Goal: Communication & Community: Answer question/provide support

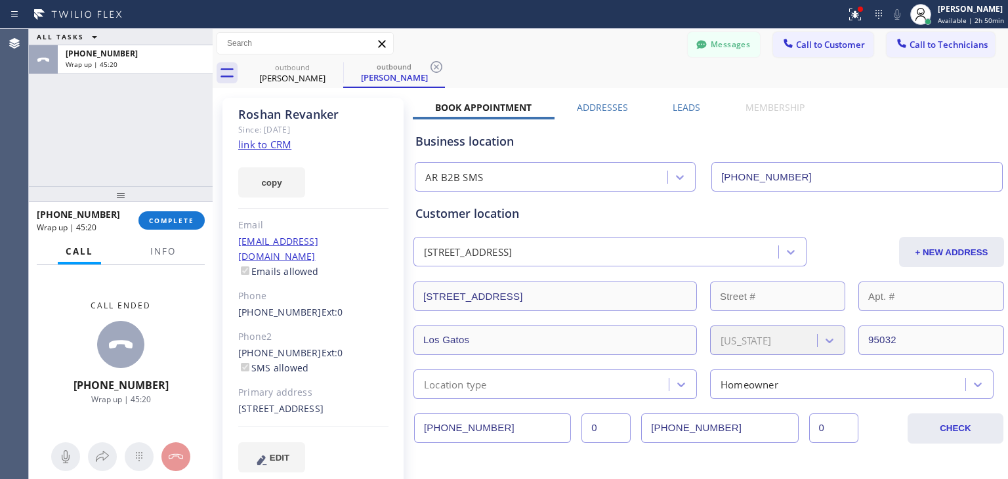
scroll to position [4, 0]
click at [189, 217] on span "COMPLETE" at bounding box center [171, 220] width 45 height 9
click at [336, 68] on icon at bounding box center [335, 67] width 12 height 12
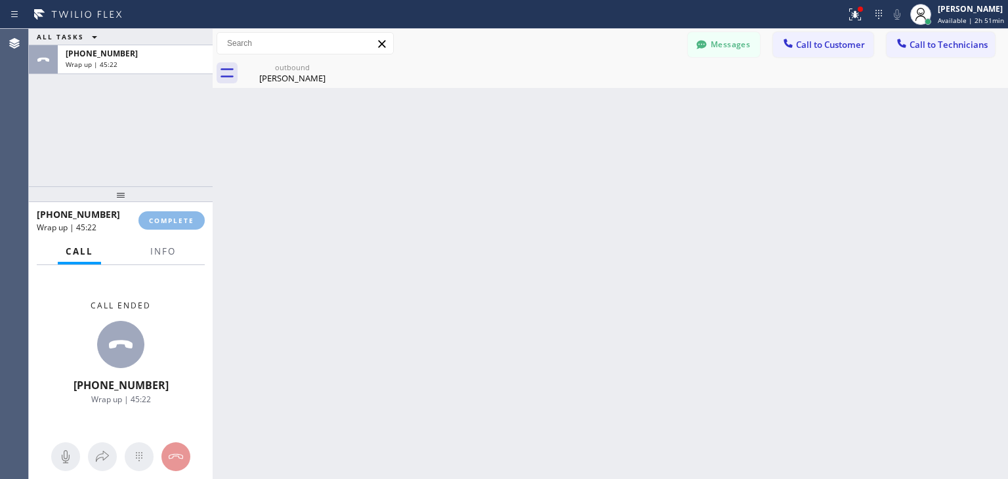
click at [0, 0] on icon at bounding box center [0, 0] width 0 height 0
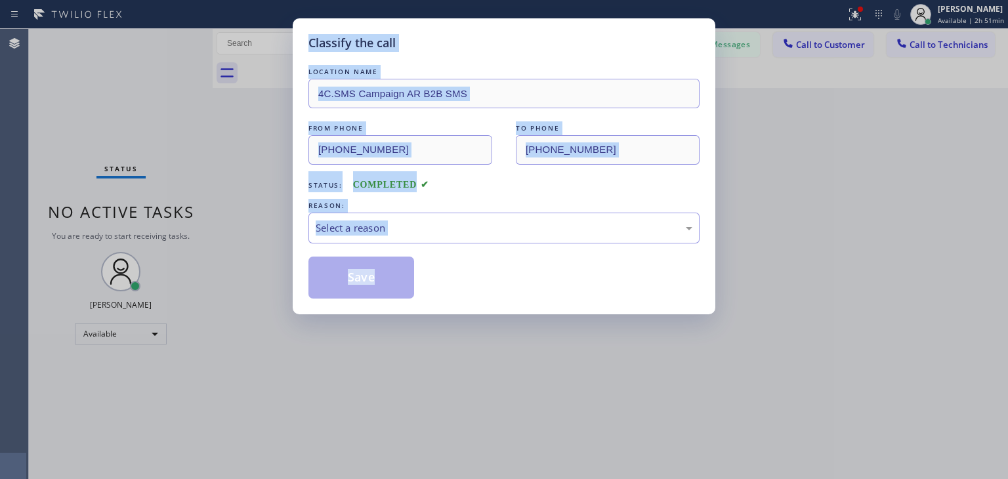
click at [336, 68] on div "LOCATION NAME" at bounding box center [504, 72] width 391 height 14
drag, startPoint x: 336, startPoint y: 68, endPoint x: 499, endPoint y: 178, distance: 196.3
click at [499, 178] on div "LOCATION NAME 4C.SMS Campaign AR B2B SMS FROM PHONE [PHONE_NUMBER] TO PHONE [PH…" at bounding box center [504, 182] width 391 height 234
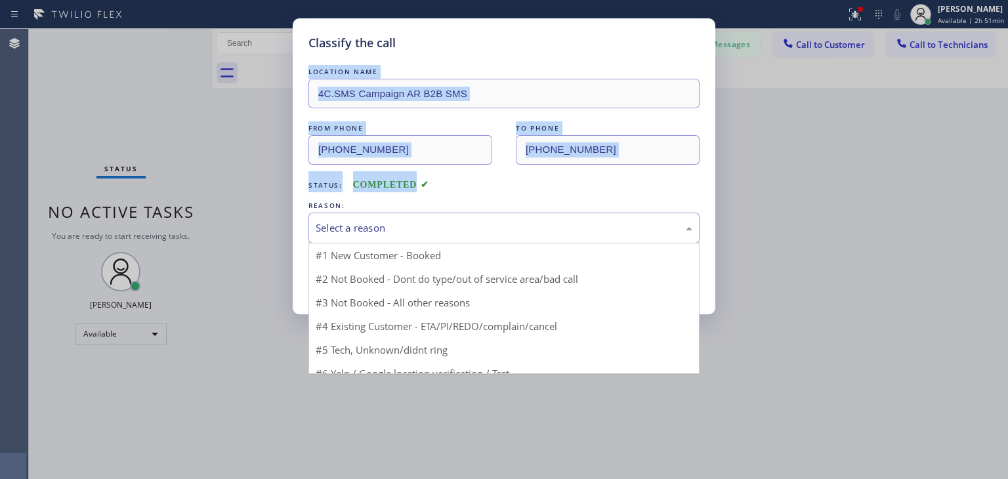
click at [509, 222] on div "Select a reason" at bounding box center [504, 228] width 377 height 15
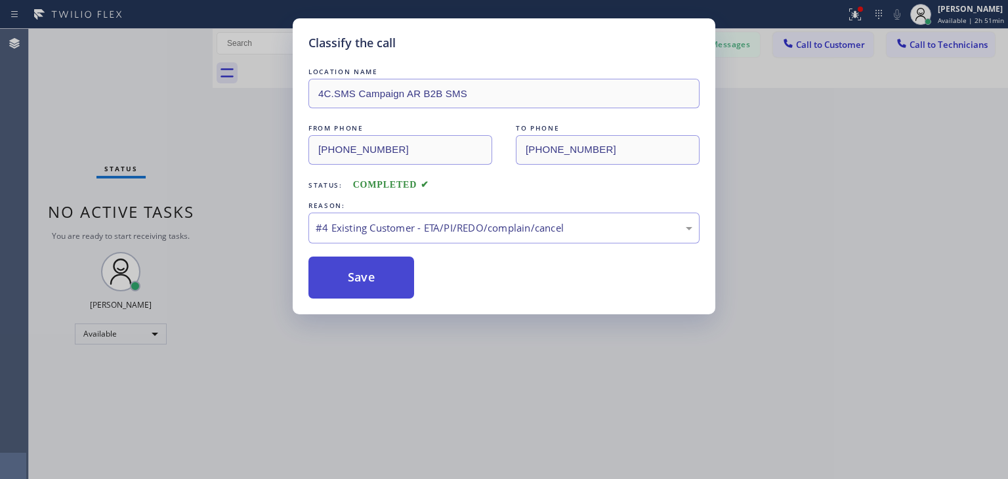
drag, startPoint x: 486, startPoint y: 322, endPoint x: 383, endPoint y: 291, distance: 106.8
click at [383, 291] on button "Save" at bounding box center [362, 278] width 106 height 42
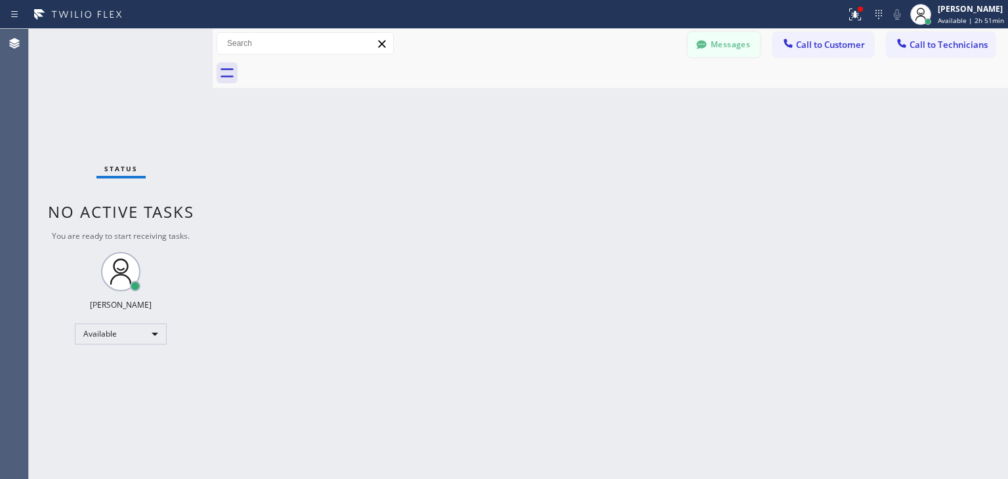
click at [715, 49] on button "Messages" at bounding box center [724, 44] width 72 height 25
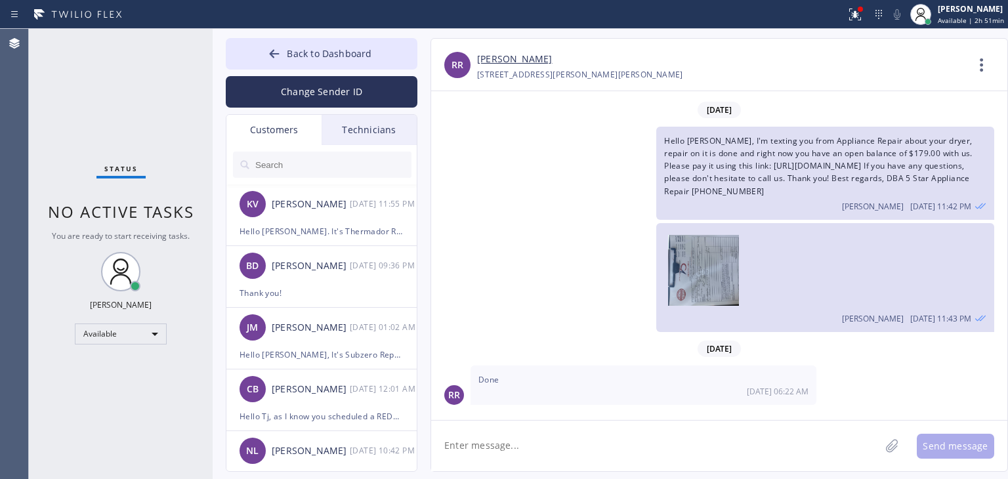
click at [341, 141] on div "Technicians" at bounding box center [369, 130] width 95 height 30
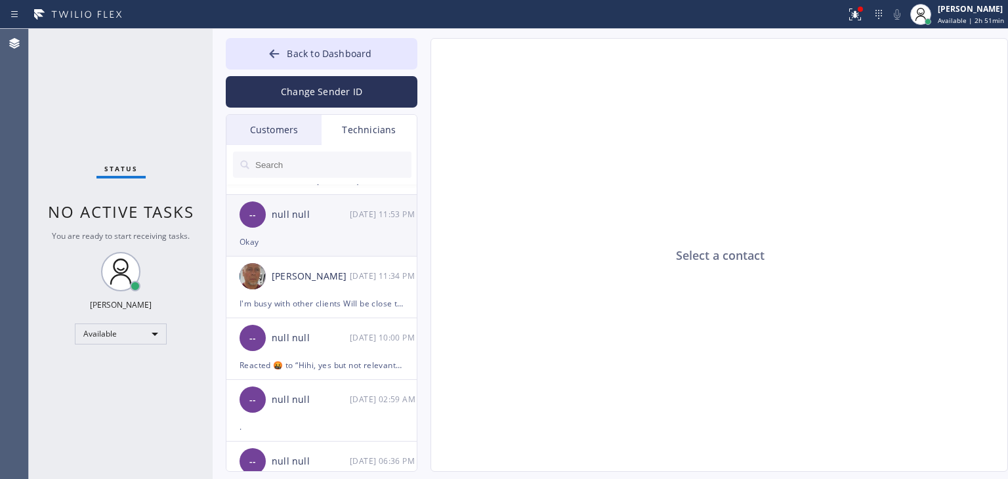
scroll to position [54, 0]
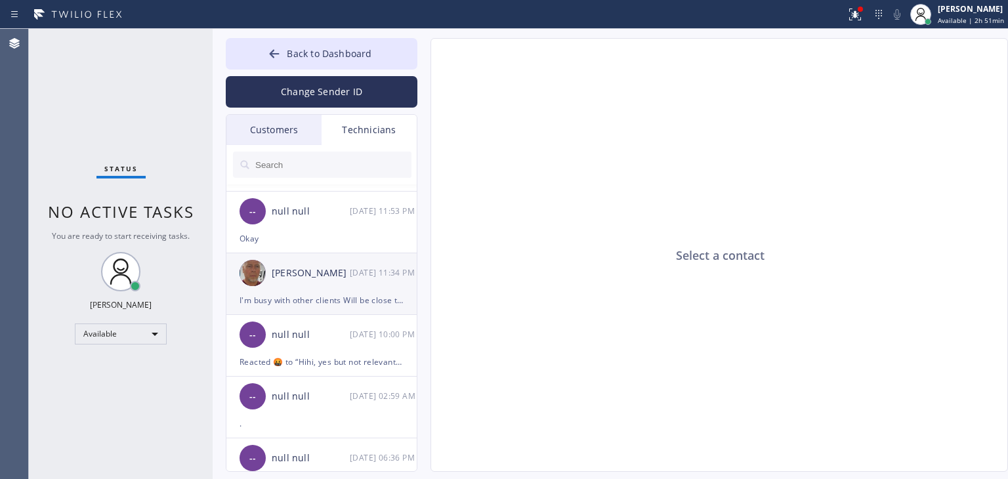
click at [305, 276] on div "[PERSON_NAME]" at bounding box center [311, 273] width 78 height 15
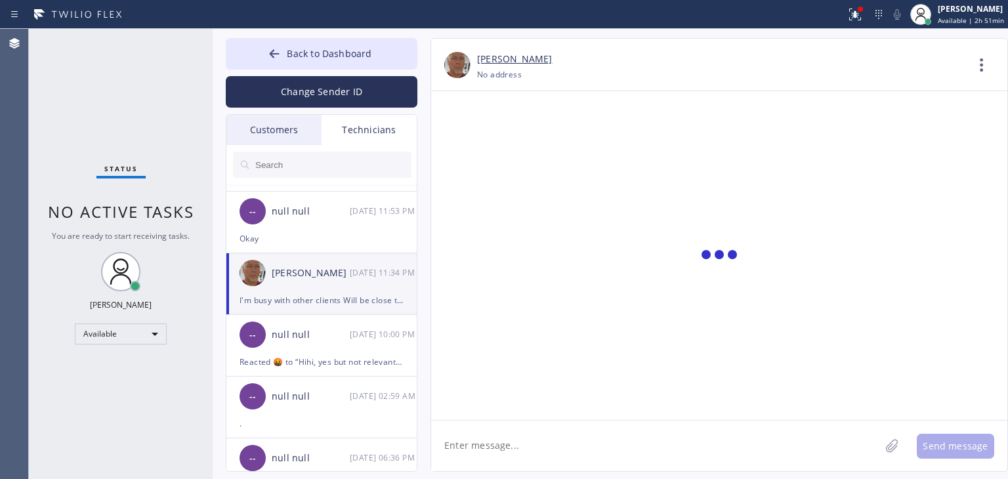
click at [492, 436] on textarea at bounding box center [655, 446] width 449 height 51
type textarea "@"
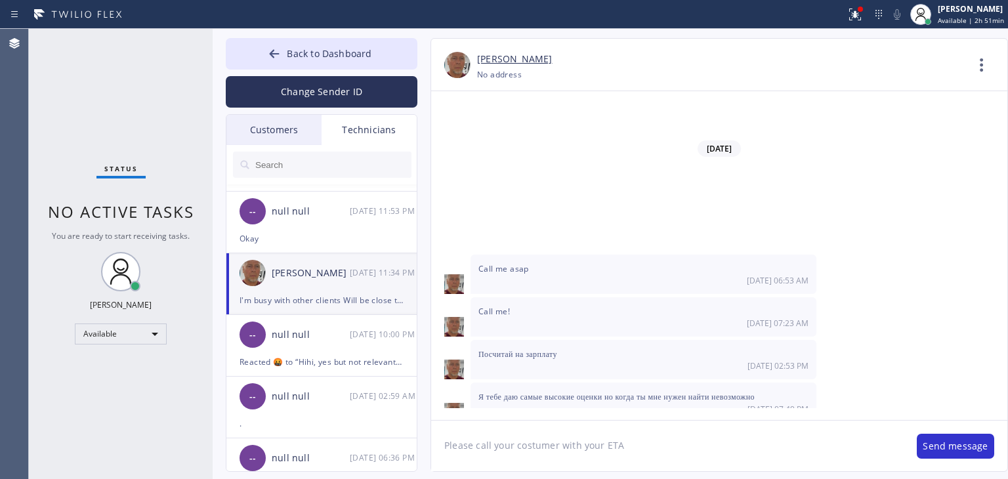
click at [526, 452] on textarea "Please call your costumer with your ETA" at bounding box center [667, 446] width 473 height 51
click at [539, 450] on textarea "Please call your custumer with your ETA" at bounding box center [667, 446] width 473 height 51
click at [515, 448] on textarea "Please call your customer with your ETA" at bounding box center [667, 446] width 473 height 51
type textarea "Please call your [DATE] customer with your ETA"
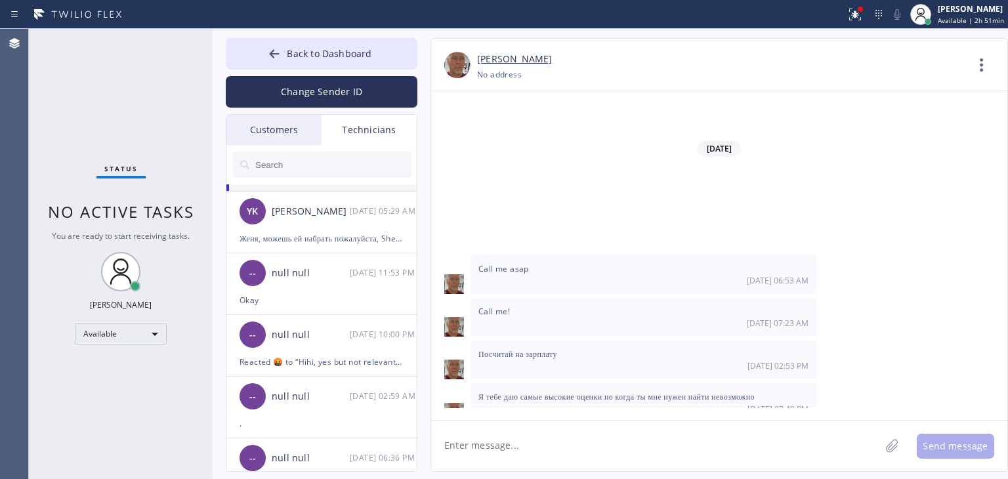
scroll to position [16099, 0]
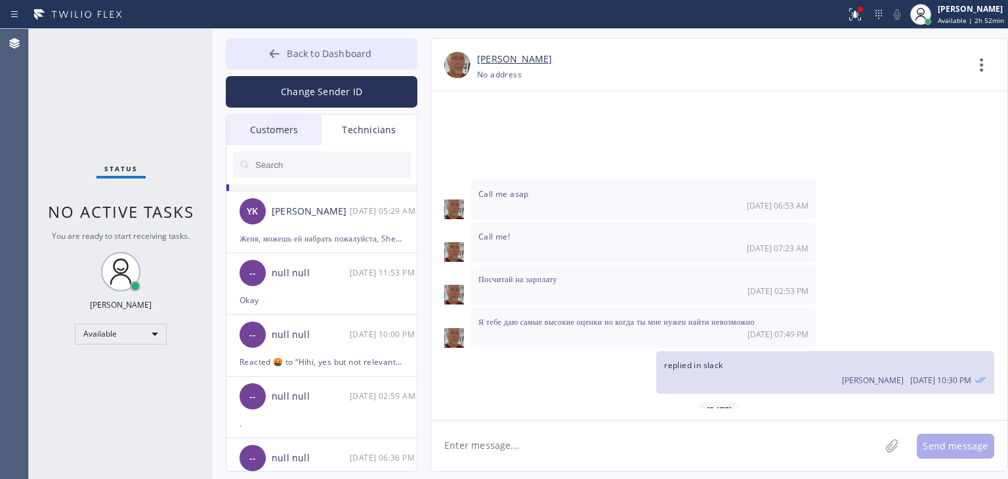
click at [370, 64] on button "Back to Dashboard" at bounding box center [322, 54] width 192 height 32
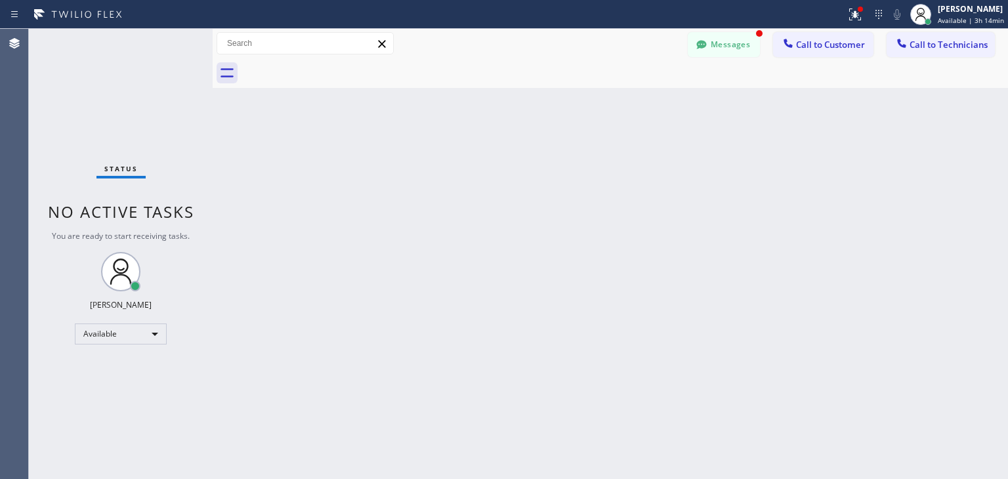
scroll to position [16184, 0]
click at [731, 54] on button "Messages" at bounding box center [724, 44] width 72 height 25
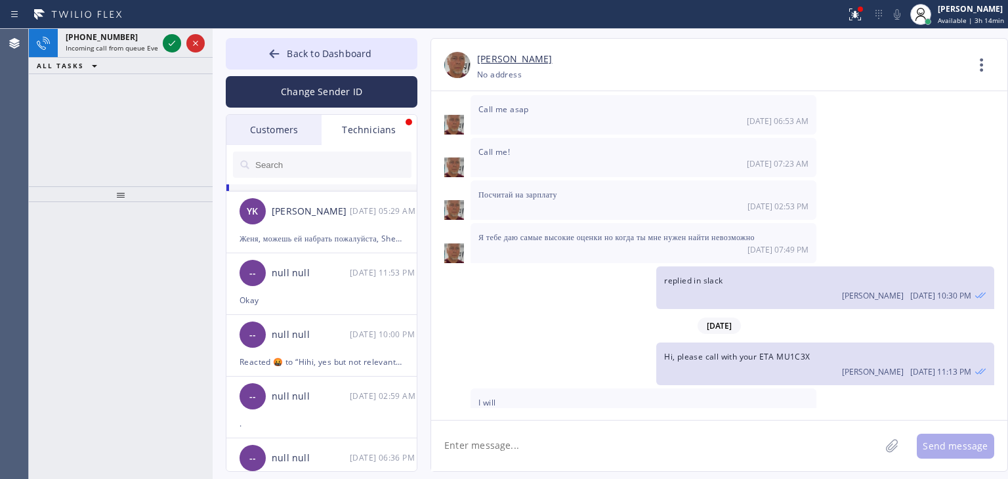
click at [379, 127] on div "Technicians" at bounding box center [369, 130] width 95 height 30
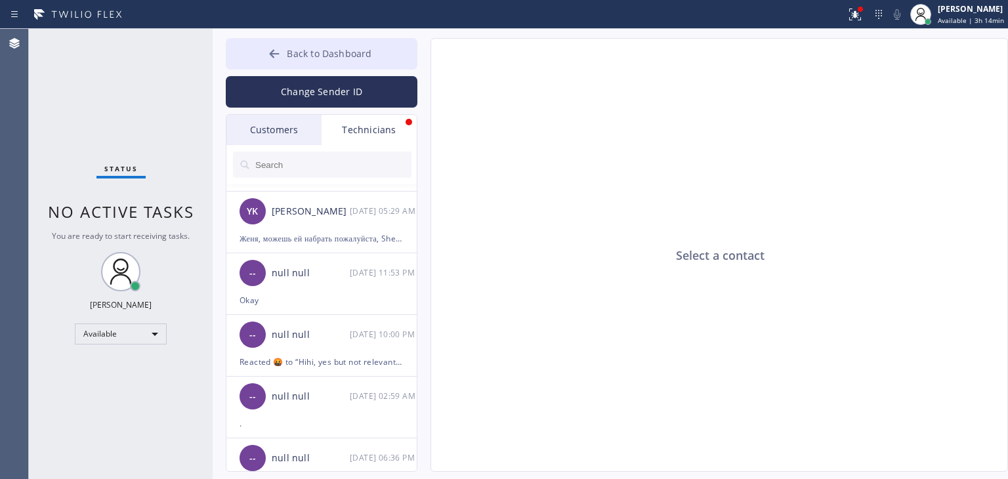
click at [380, 61] on button "Back to Dashboard" at bounding box center [322, 54] width 192 height 32
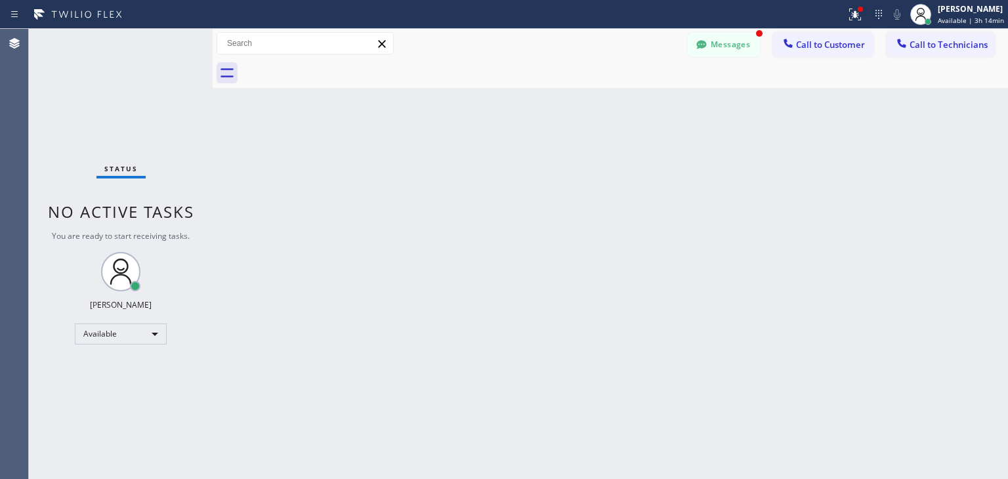
click at [749, 27] on div "Status report Issues detected These issues could affect your workflow. Please c…" at bounding box center [504, 14] width 1008 height 29
click at [737, 38] on button "Messages" at bounding box center [724, 44] width 72 height 25
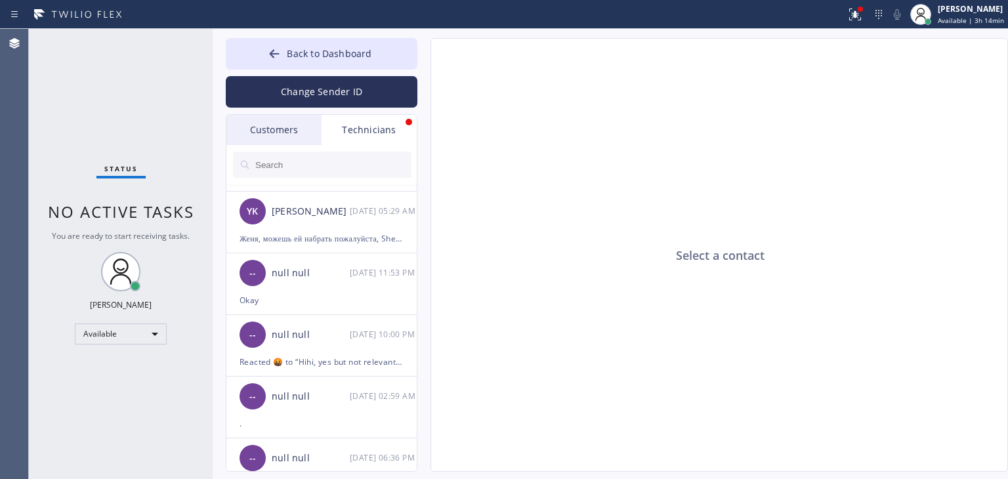
click at [368, 127] on div "Technicians" at bounding box center [369, 130] width 95 height 30
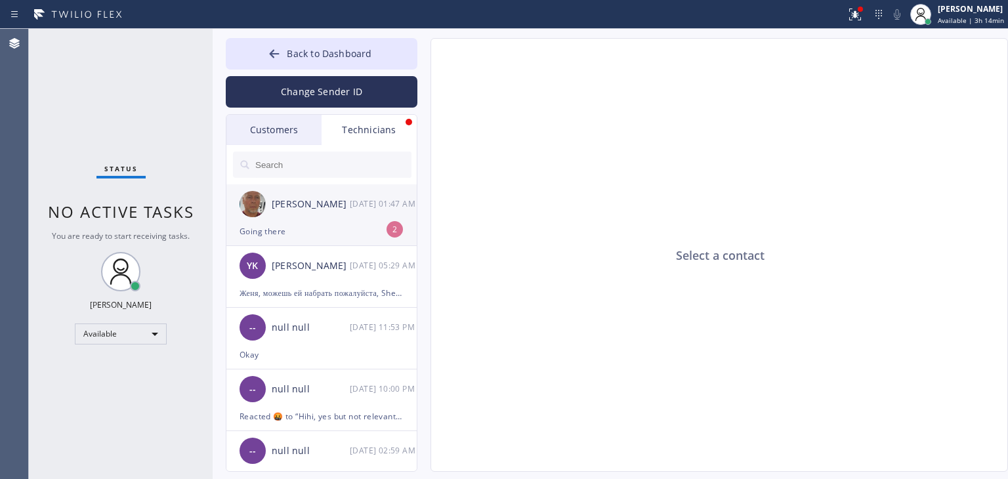
click at [368, 234] on div "Going there" at bounding box center [322, 231] width 164 height 15
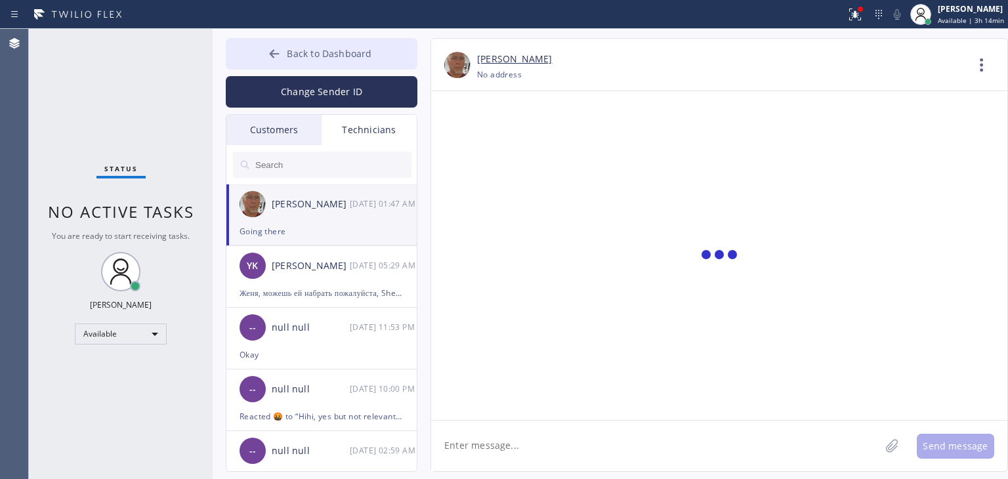
click at [345, 48] on span "Back to Dashboard" at bounding box center [329, 53] width 85 height 12
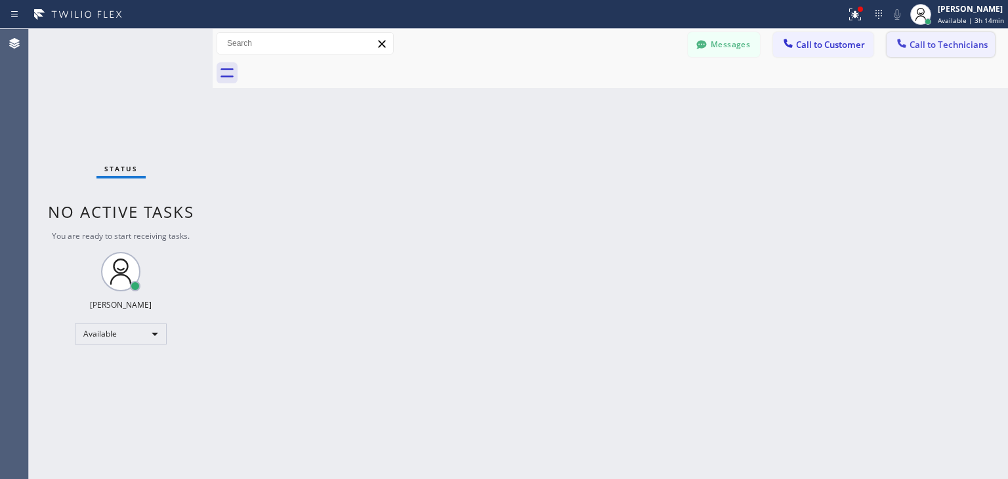
scroll to position [16184, 0]
click at [964, 40] on span "Call to Technicians" at bounding box center [949, 45] width 78 height 12
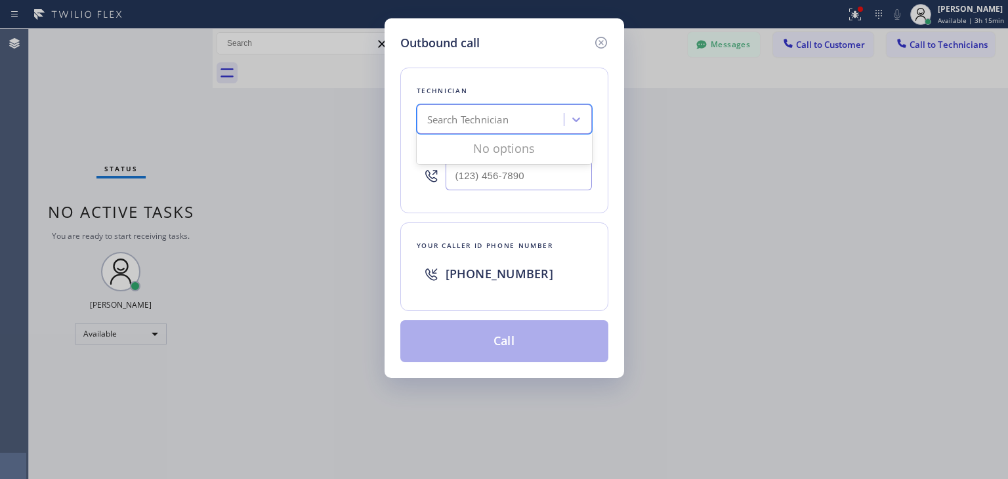
click at [533, 121] on div "Search Technician" at bounding box center [492, 119] width 143 height 23
type input "t"
type input "miami [PERSON_NAME]"
click at [507, 150] on div "[PERSON_NAME]" at bounding box center [504, 147] width 175 height 24
type input "[PHONE_NUMBER]"
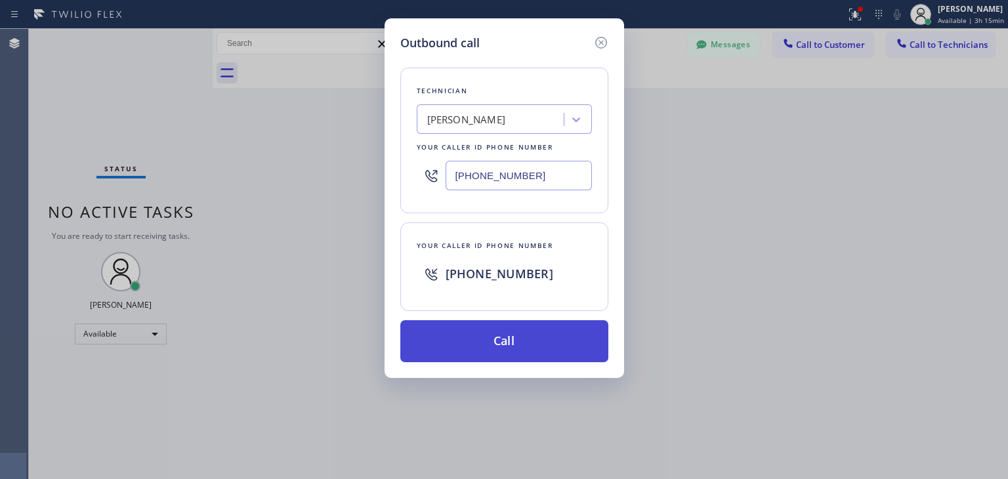
click at [504, 352] on button "Call" at bounding box center [504, 341] width 208 height 42
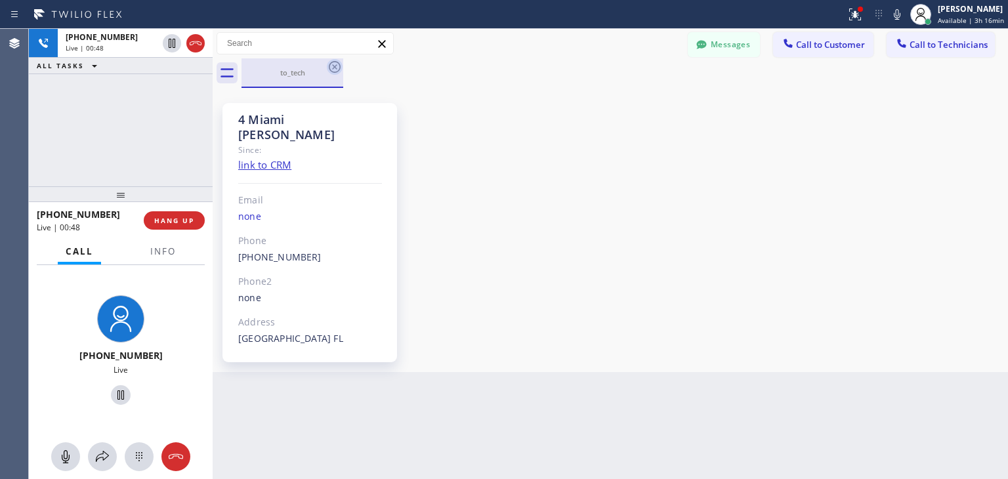
click at [334, 60] on icon at bounding box center [335, 67] width 16 height 16
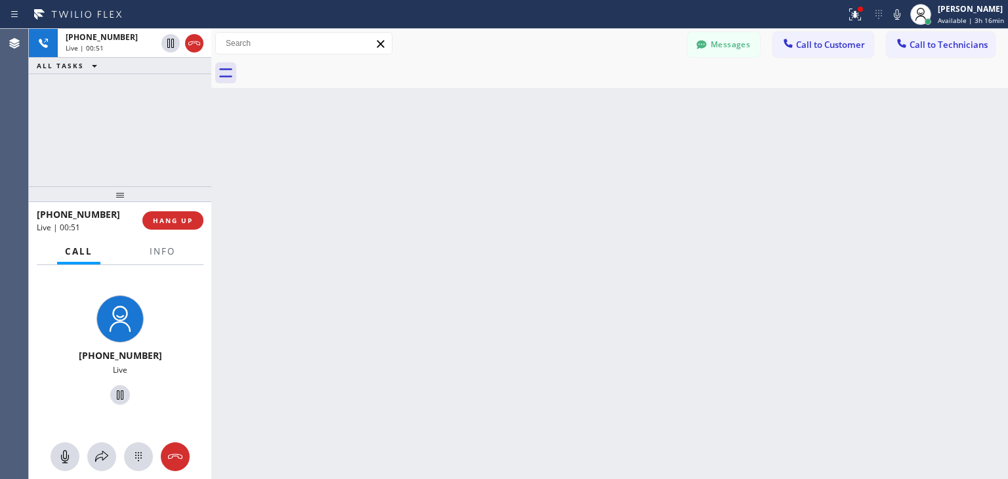
drag, startPoint x: 214, startPoint y: 309, endPoint x: 212, endPoint y: 299, distance: 10.7
click at [211, 299] on div at bounding box center [211, 254] width 0 height 450
click at [182, 219] on span "HANG UP" at bounding box center [172, 220] width 40 height 9
click at [754, 465] on div "[PHONE_NUMBER] Live | 01:03 ALL TASKS ALL TASKS ACTIVE TASKS TASKS IN WRAP UP […" at bounding box center [518, 254] width 979 height 450
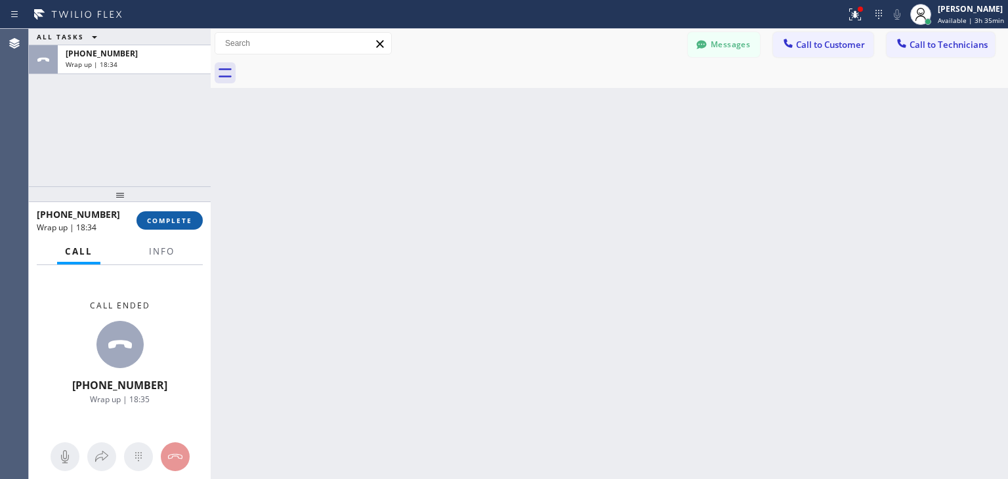
drag, startPoint x: 163, startPoint y: 205, endPoint x: 163, endPoint y: 216, distance: 10.5
click at [163, 216] on div "[PHONE_NUMBER] Wrap up | 18:34 COMPLETE" at bounding box center [120, 221] width 166 height 34
click at [163, 216] on span "COMPLETE" at bounding box center [169, 220] width 45 height 9
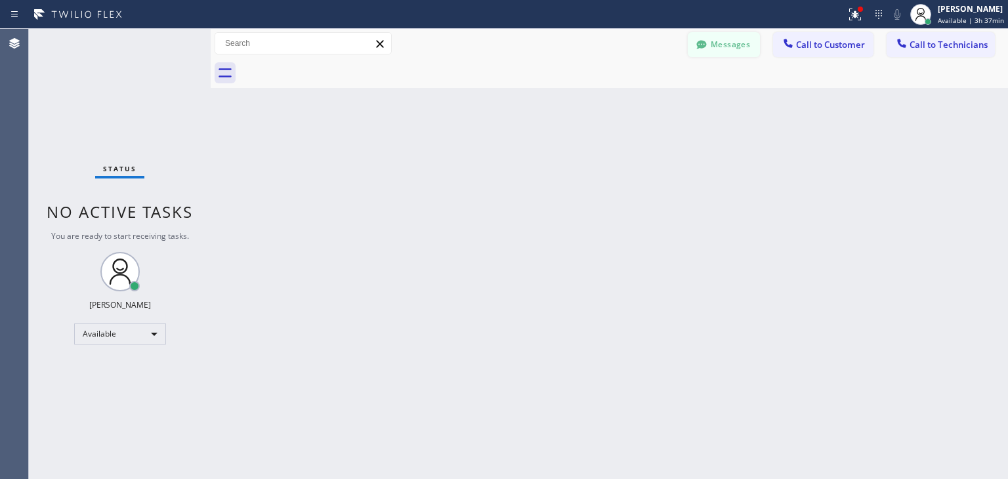
click at [718, 40] on button "Messages" at bounding box center [724, 44] width 72 height 25
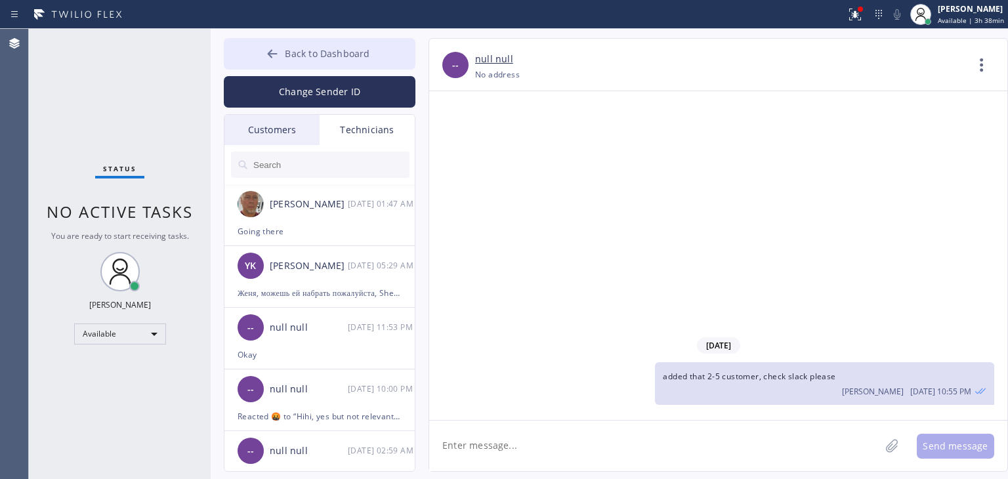
click at [383, 65] on button "Back to Dashboard" at bounding box center [320, 54] width 192 height 32
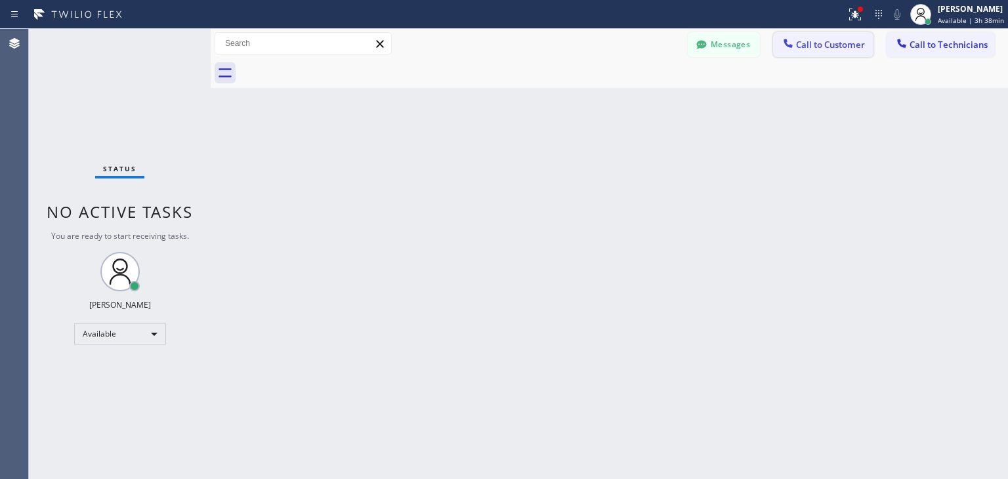
click at [830, 39] on span "Call to Customer" at bounding box center [830, 45] width 69 height 12
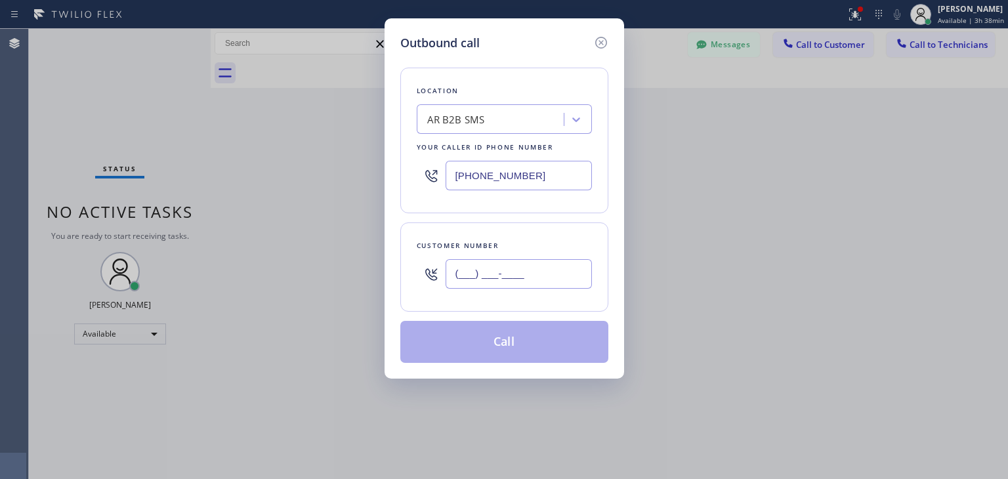
click at [561, 277] on input "(___) ___-____" at bounding box center [519, 274] width 146 height 30
paste input "786) 777-8478"
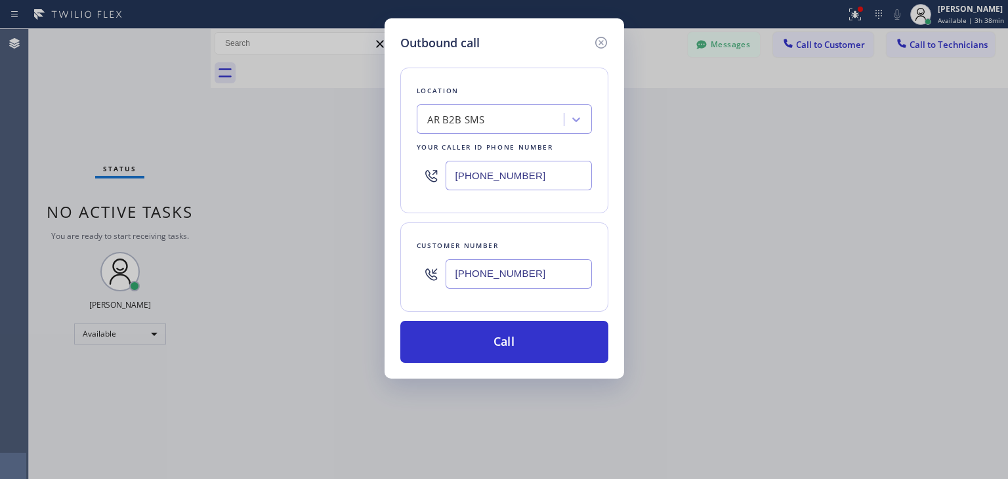
type input "[PHONE_NUMBER]"
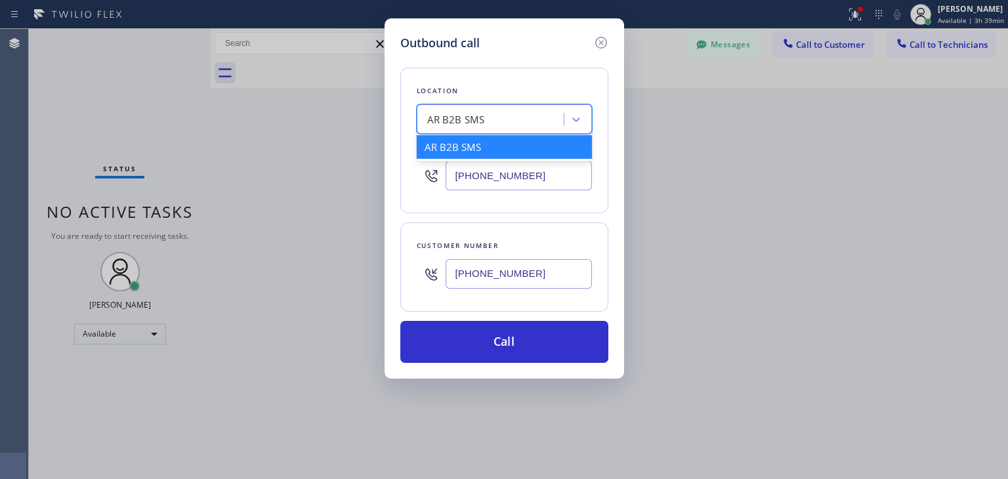
click at [523, 129] on div "AR B2B SMS" at bounding box center [492, 119] width 143 height 23
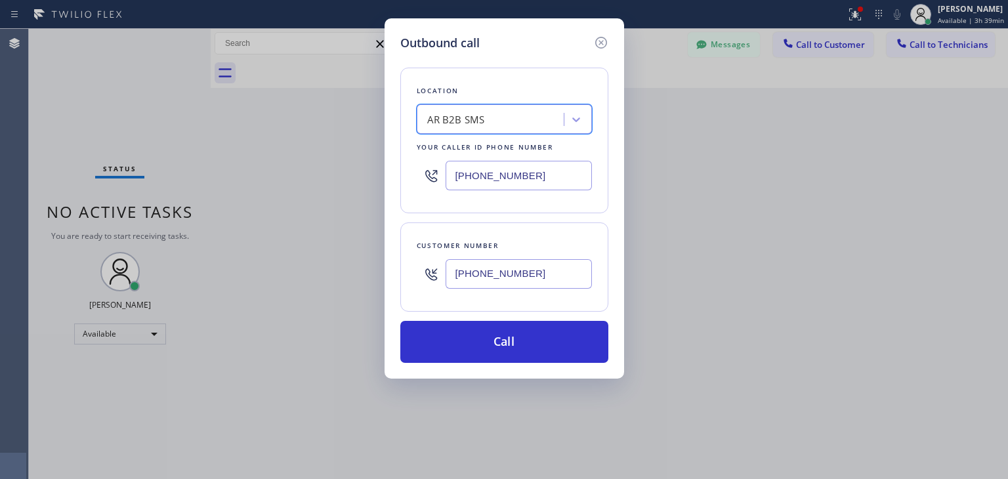
click at [511, 119] on div "AR B2B SMS" at bounding box center [492, 119] width 143 height 23
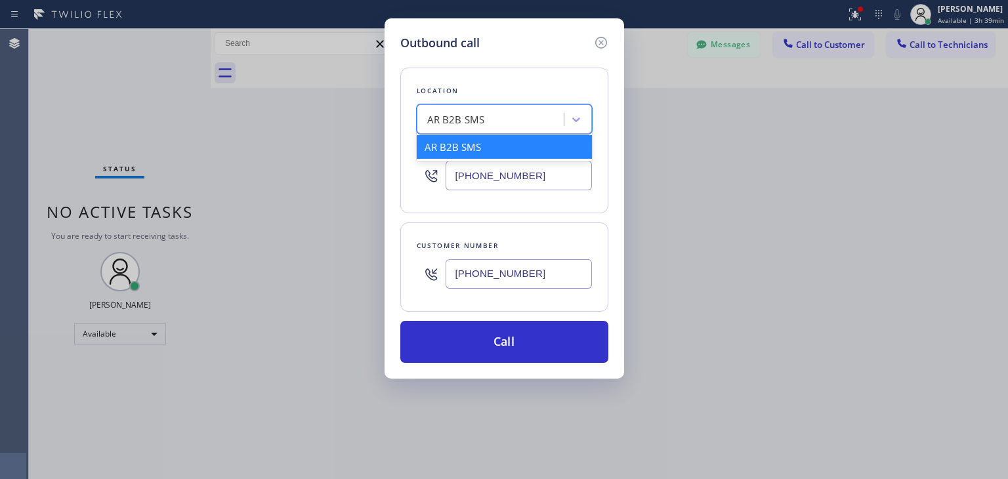
paste input "Sub Zero Appliance Repair Key Biscayne"
type input "Sub Zero Appliance Repair Key Biscayne"
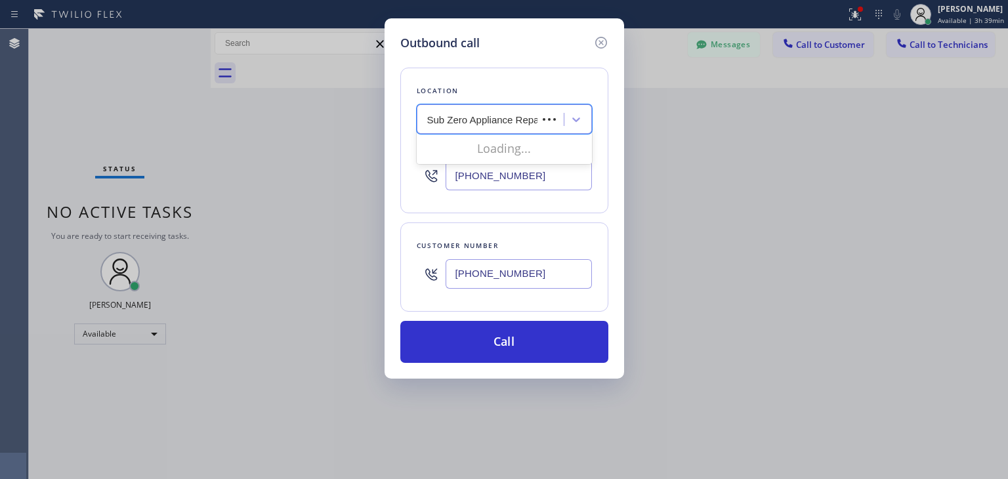
scroll to position [0, 69]
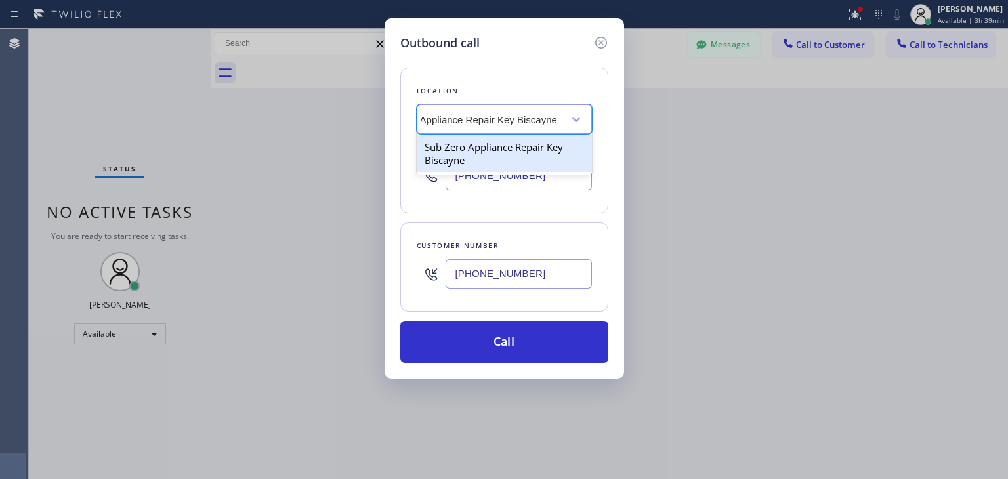
click at [536, 150] on div "Sub Zero Appliance Repair Key Biscayne" at bounding box center [504, 153] width 175 height 37
type input "[PHONE_NUMBER]"
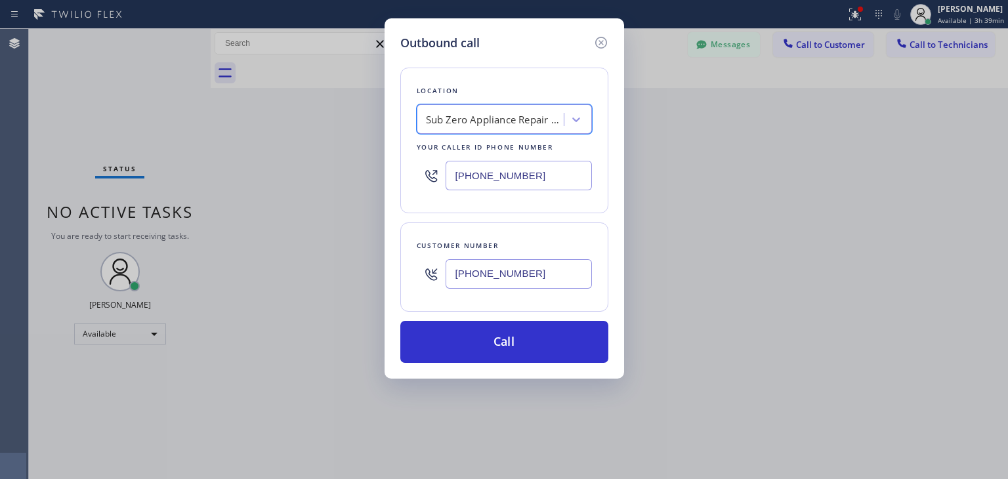
scroll to position [0, 1]
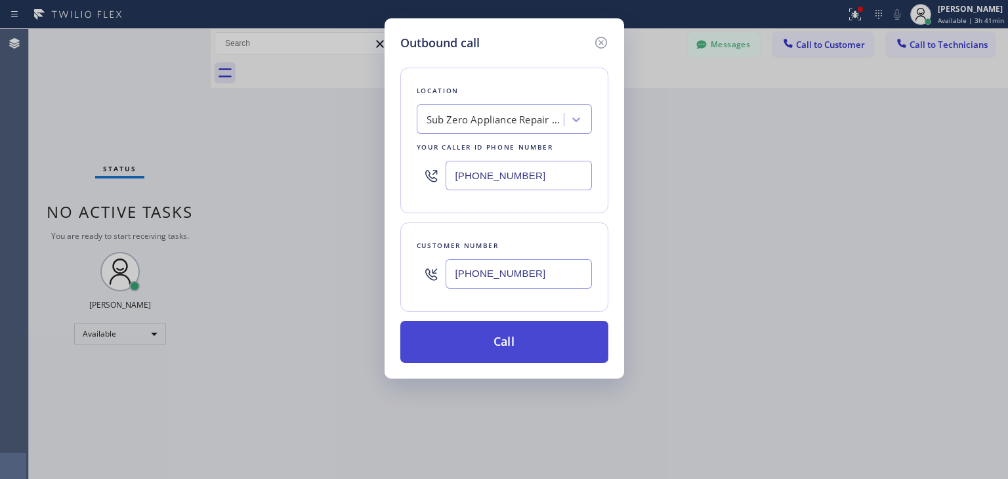
click at [507, 321] on button "Call" at bounding box center [504, 342] width 208 height 42
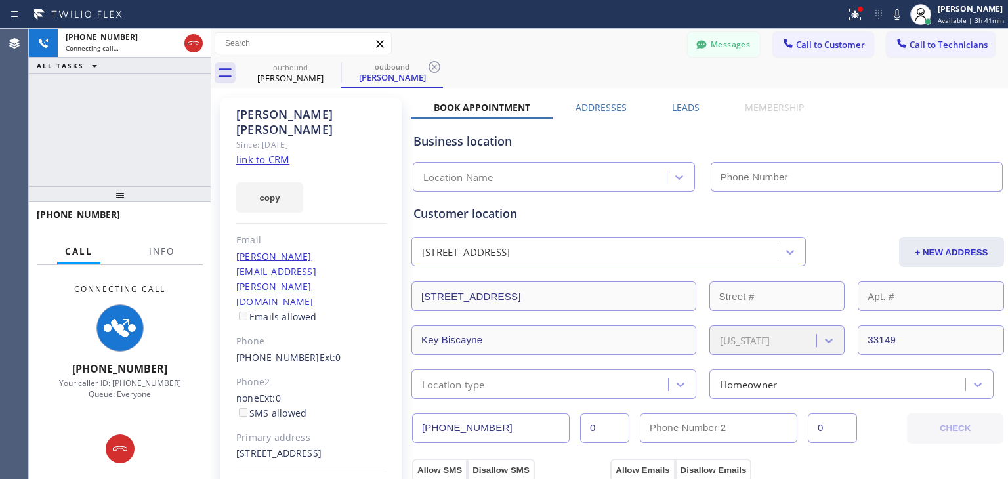
type input "[PHONE_NUMBER]"
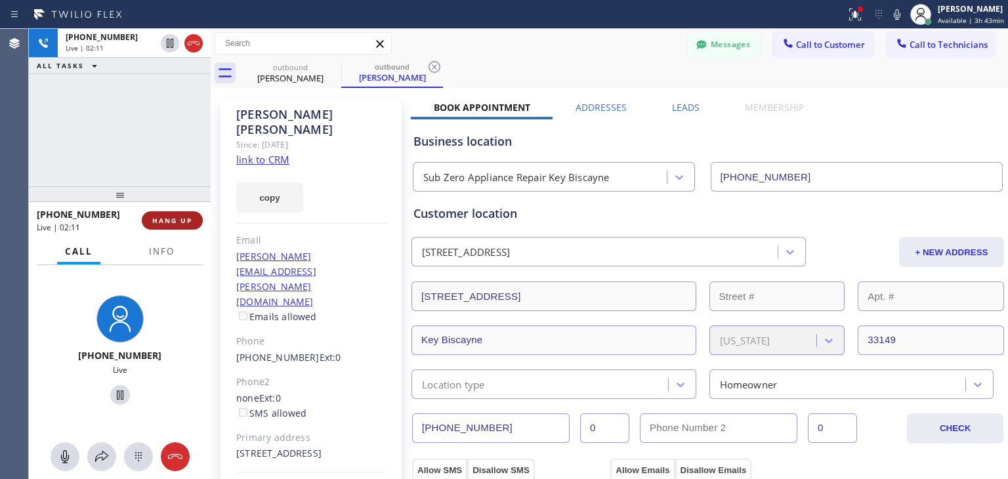
click at [181, 224] on span "HANG UP" at bounding box center [172, 220] width 40 height 9
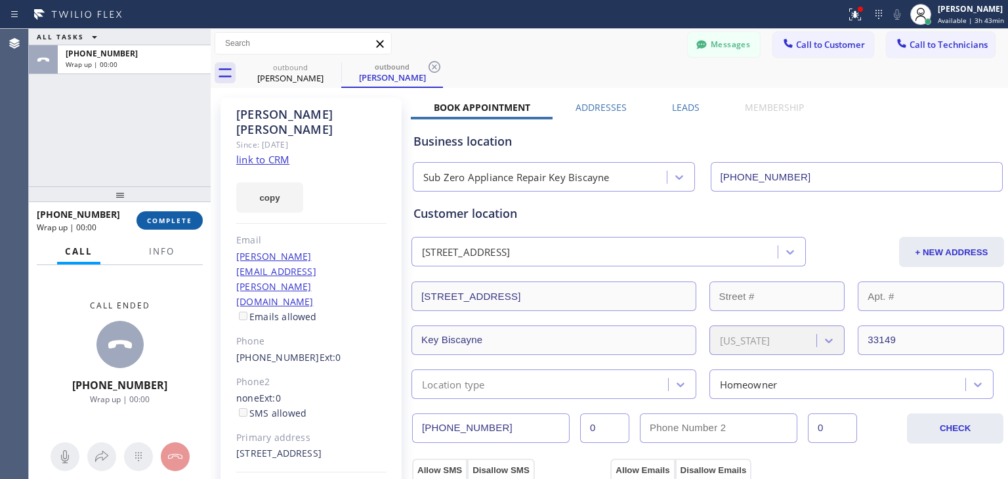
click at [181, 224] on span "COMPLETE" at bounding box center [169, 220] width 45 height 9
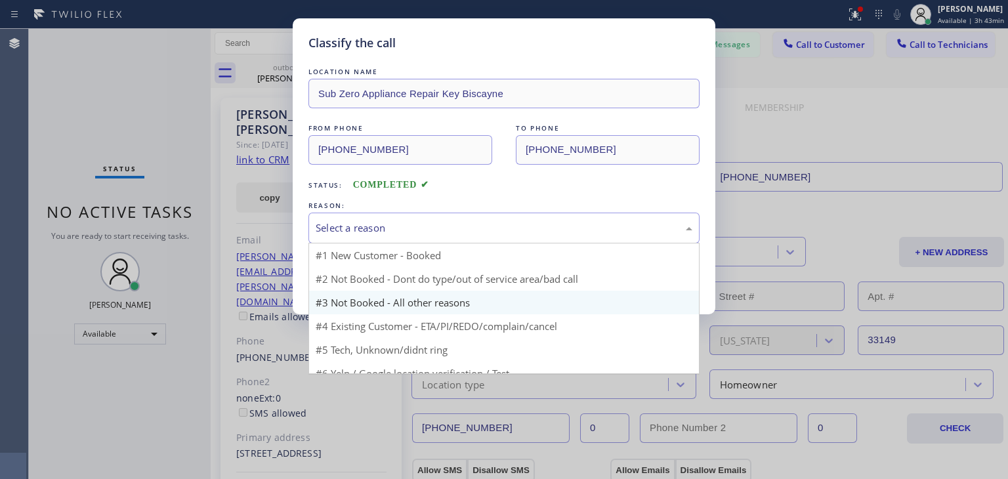
drag, startPoint x: 412, startPoint y: 219, endPoint x: 466, endPoint y: 301, distance: 98.1
click at [466, 244] on div "Select a reason #1 New Customer - Booked #2 Not Booked - Dont do type/out of se…" at bounding box center [504, 228] width 391 height 31
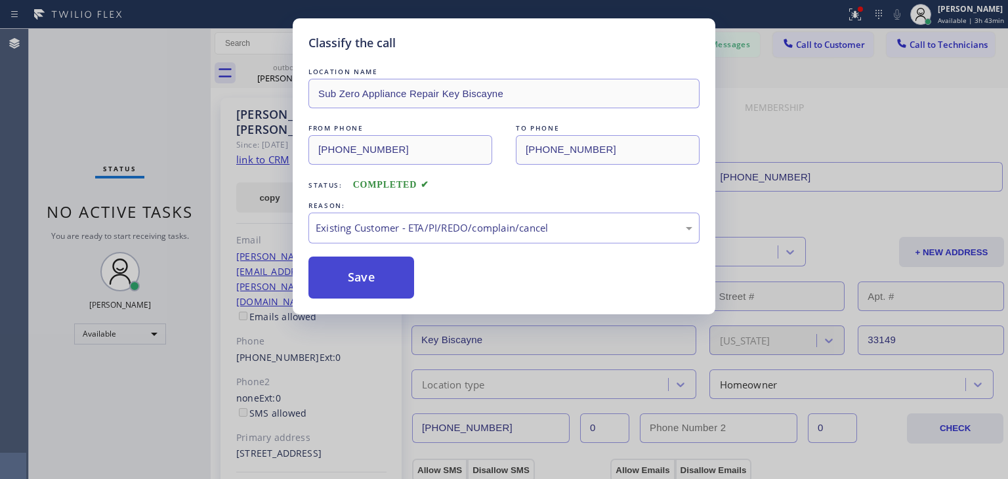
drag, startPoint x: 466, startPoint y: 301, endPoint x: 394, endPoint y: 271, distance: 78.0
click at [394, 271] on button "Save" at bounding box center [362, 278] width 106 height 42
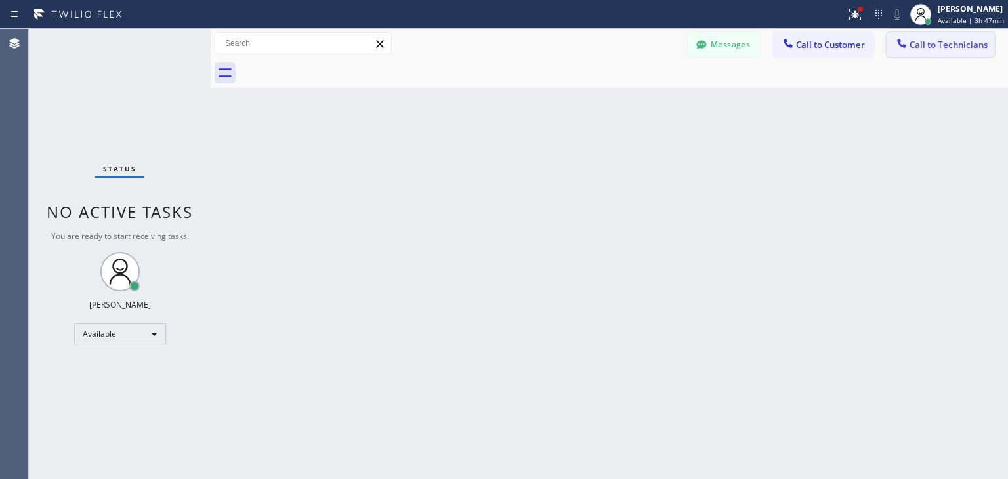
click at [935, 41] on span "Call to Technicians" at bounding box center [949, 45] width 78 height 12
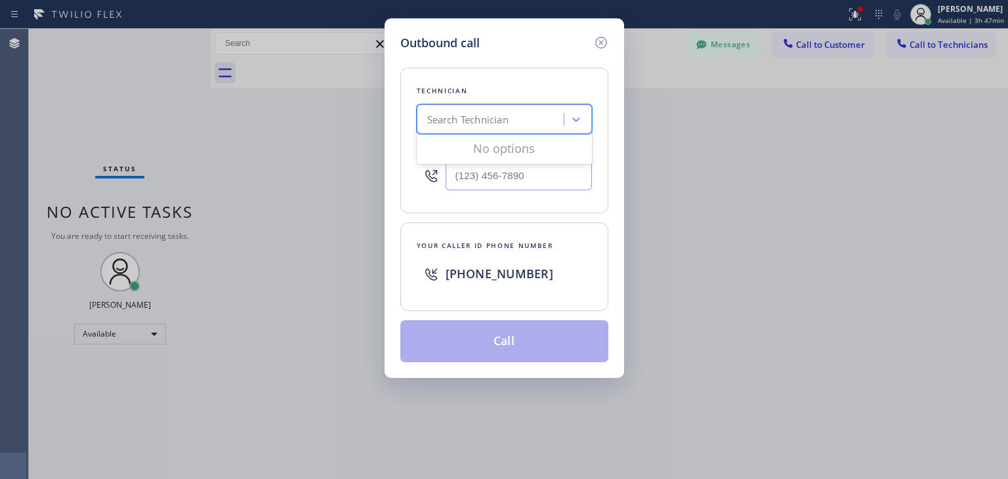
click at [525, 115] on div "Search Technician" at bounding box center [492, 119] width 143 height 23
type input "ibragim"
click at [539, 151] on div "[PERSON_NAME]" at bounding box center [504, 147] width 175 height 24
type input "[PHONE_NUMBER]"
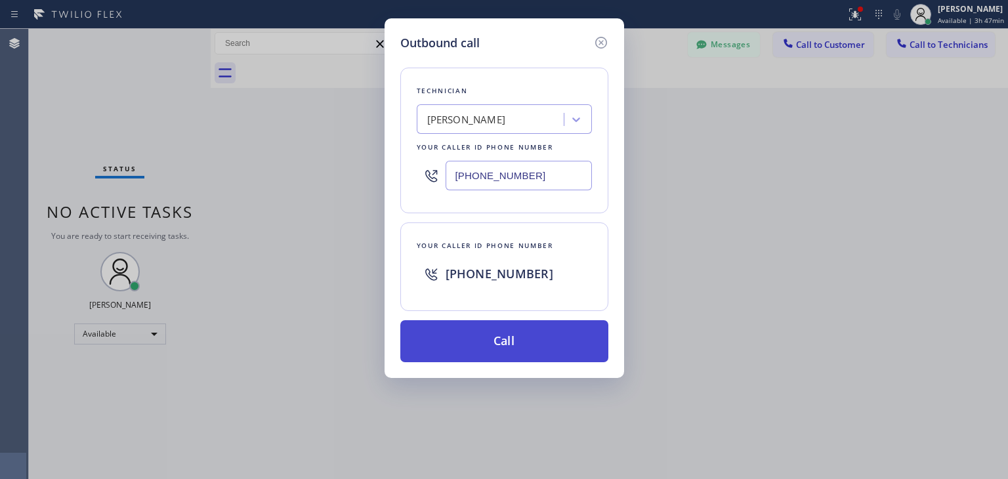
click at [521, 347] on button "Call" at bounding box center [504, 341] width 208 height 42
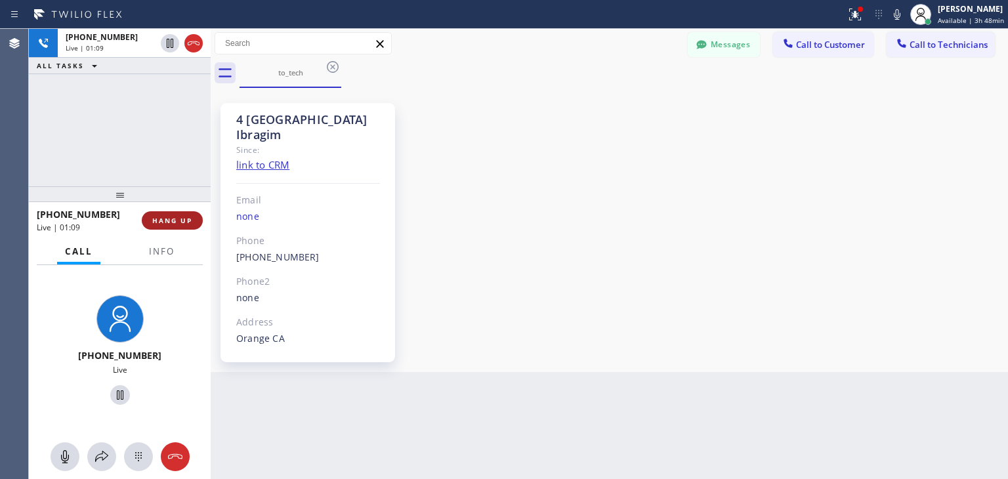
click at [187, 216] on span "HANG UP" at bounding box center [172, 220] width 40 height 9
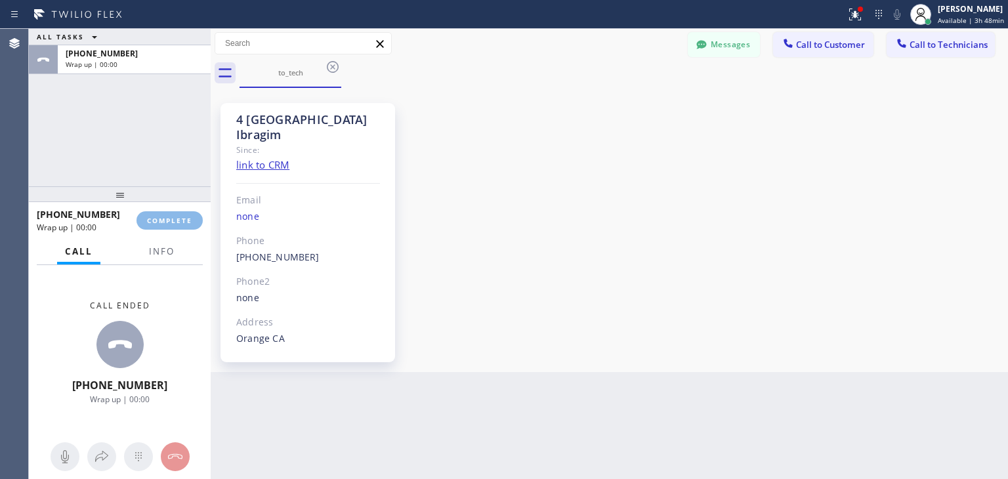
click at [758, 459] on div "ALL TASKS ALL TASKS ACTIVE TASKS TASKS IN WRAP UP [PHONE_NUMBER] Wrap up | 00:0…" at bounding box center [518, 254] width 979 height 450
drag, startPoint x: 194, startPoint y: 230, endPoint x: 189, endPoint y: 222, distance: 9.7
click at [189, 222] on div "[PHONE_NUMBER] Wrap up | 01:34 COMPLETE" at bounding box center [120, 221] width 166 height 34
click at [189, 222] on span "COMPLETE" at bounding box center [169, 220] width 45 height 9
click at [654, 471] on div "ALL TASKS ALL TASKS ACTIVE TASKS TASKS IN WRAP UP [PHONE_NUMBER] Wrap up | 01:3…" at bounding box center [518, 254] width 979 height 450
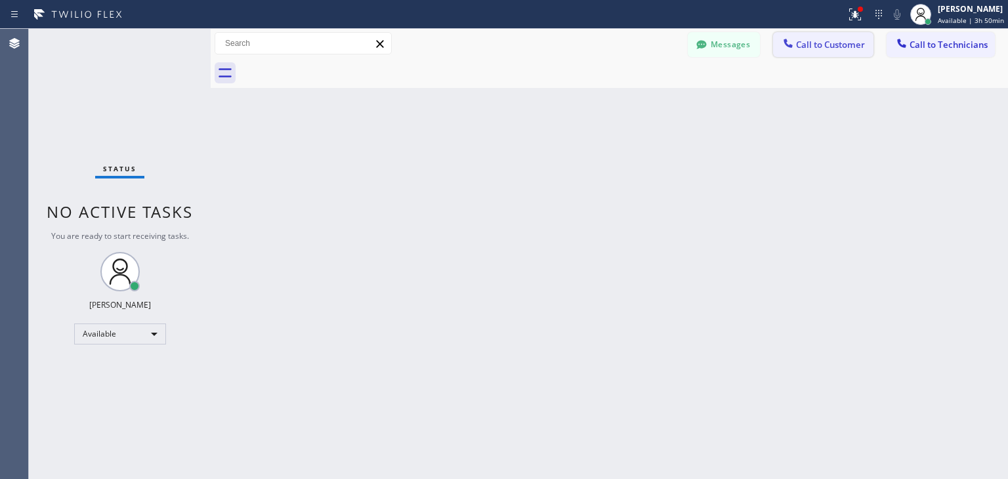
click at [825, 37] on button "Call to Customer" at bounding box center [823, 44] width 100 height 25
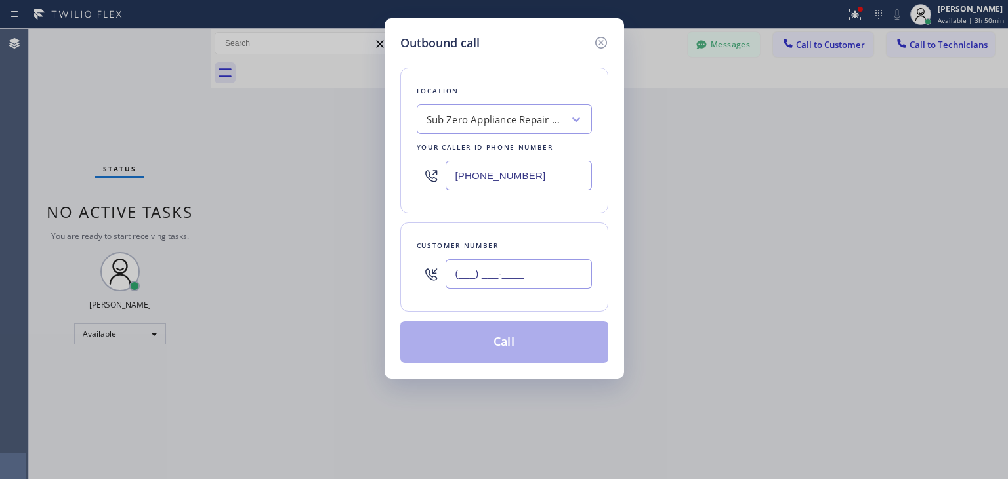
click at [531, 263] on input "(___) ___-____" at bounding box center [519, 274] width 146 height 30
paste input "312) 778-2599"
type input "[PHONE_NUMBER]"
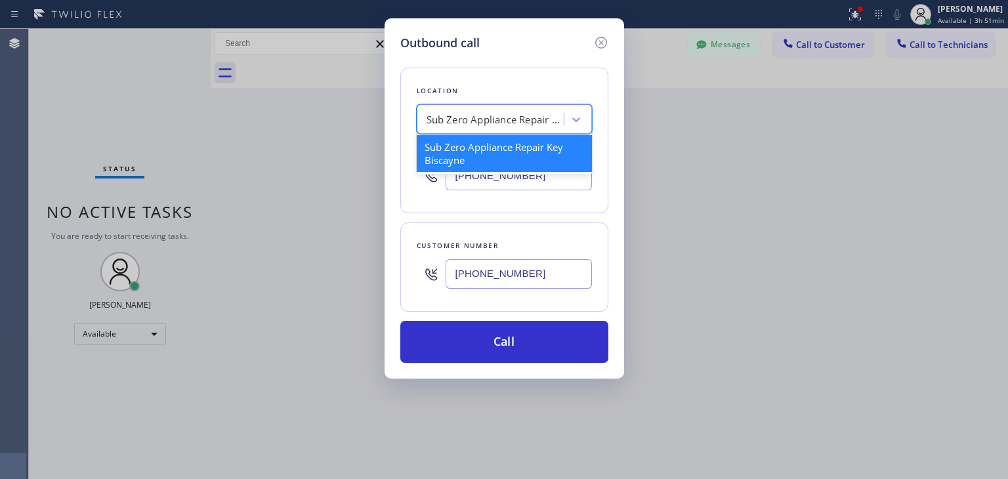
paste input "Sub Zero Refrigerator Repair [GEOGRAPHIC_DATA]"
type input "Sub Zero Refrigerator Repair [GEOGRAPHIC_DATA]"
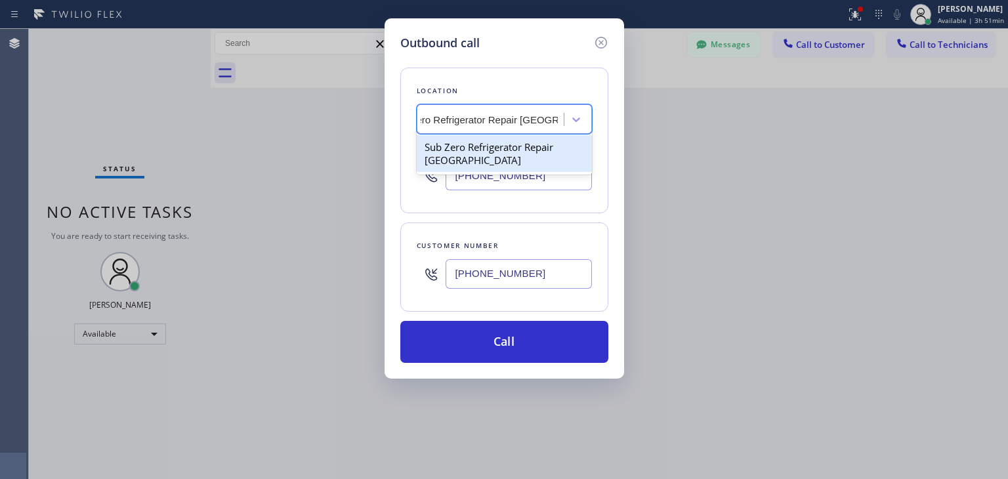
click at [546, 148] on div "Sub Zero Refrigerator Repair [GEOGRAPHIC_DATA]" at bounding box center [504, 153] width 175 height 37
type input "[PHONE_NUMBER]"
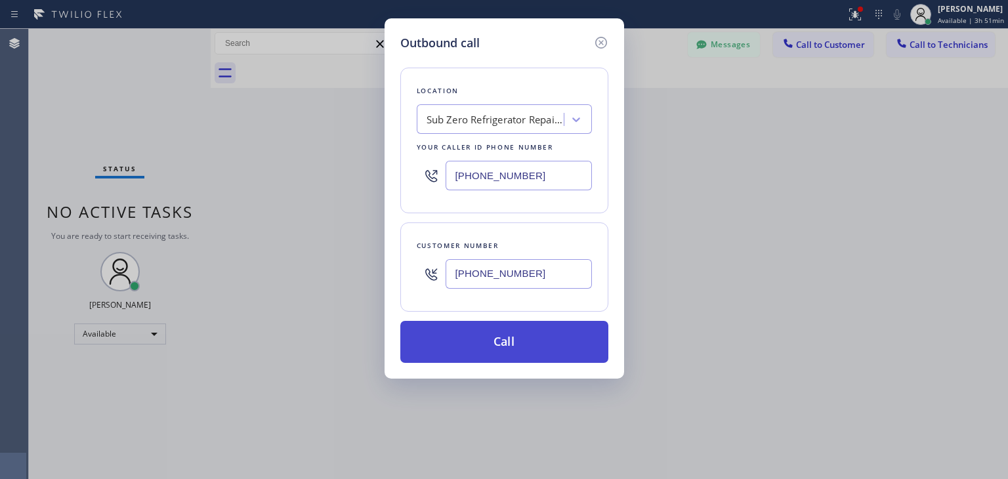
click at [547, 328] on button "Call" at bounding box center [504, 342] width 208 height 42
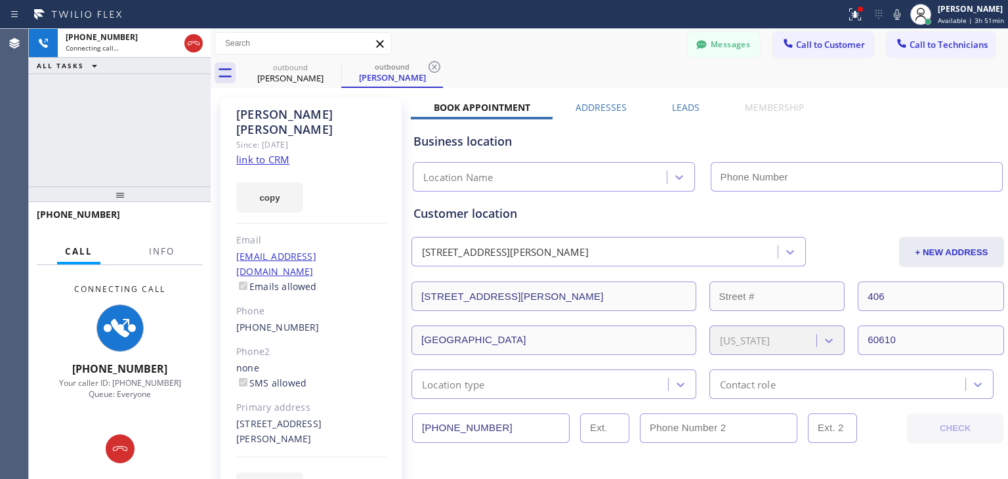
type input "[PHONE_NUMBER]"
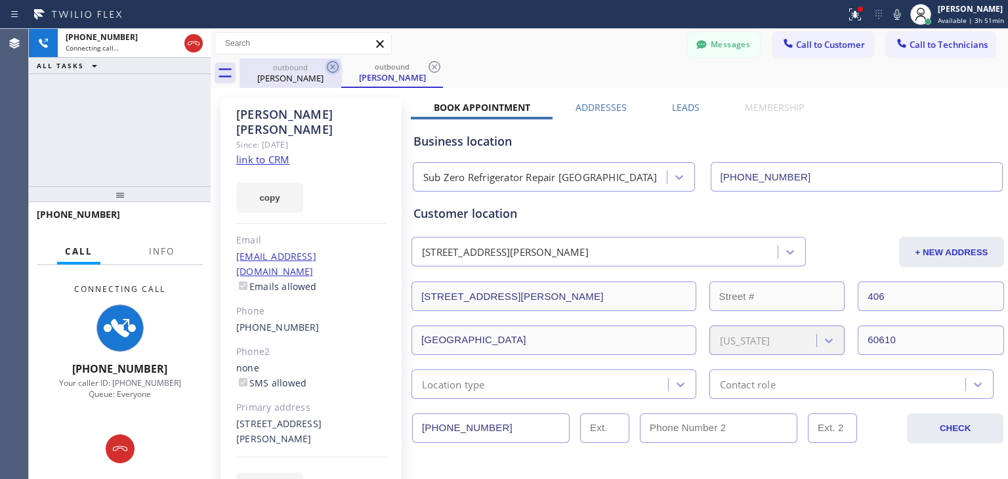
click at [336, 72] on icon at bounding box center [333, 67] width 16 height 16
click at [341, 72] on div "outbound [PERSON_NAME]" at bounding box center [392, 73] width 102 height 30
click at [336, 72] on icon at bounding box center [333, 67] width 16 height 16
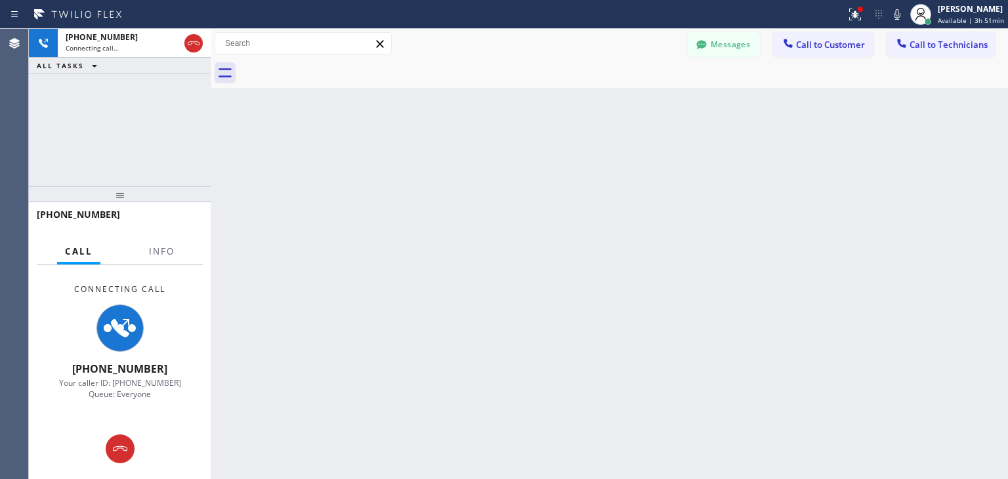
click at [336, 72] on div at bounding box center [624, 73] width 769 height 30
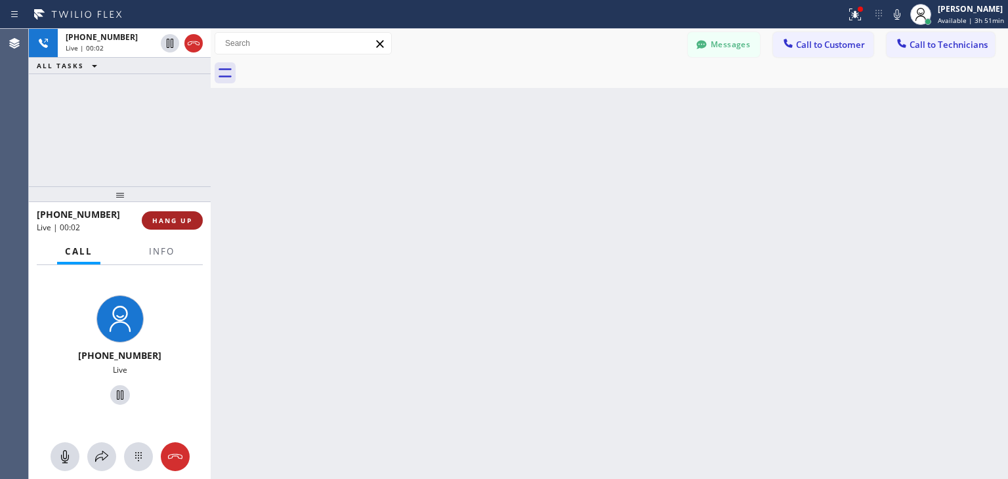
click at [179, 225] on button "HANG UP" at bounding box center [172, 220] width 61 height 18
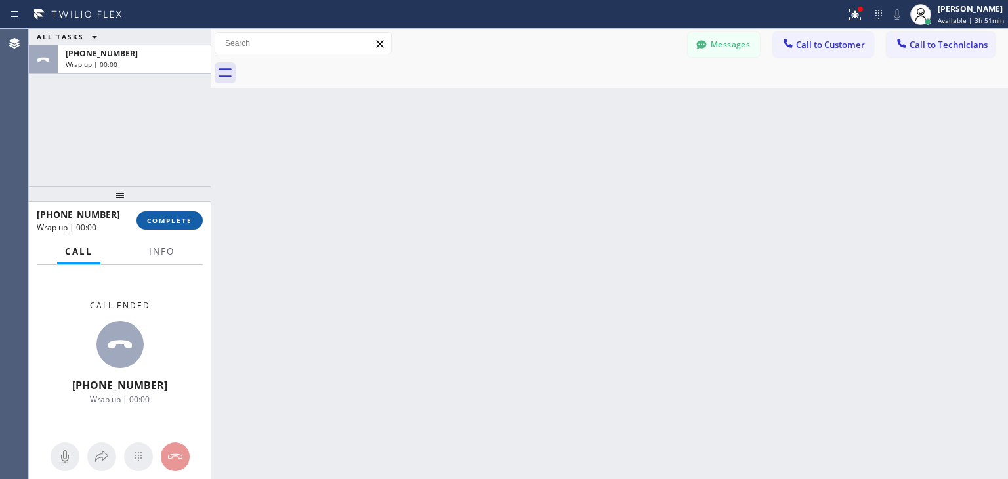
click at [179, 225] on button "COMPLETE" at bounding box center [170, 220] width 66 height 18
click at [788, 37] on div "ALL TASKS ALL TASKS ACTIVE TASKS TASKS IN WRAP UP [PHONE_NUMBER] Wrap up | 00:0…" at bounding box center [518, 254] width 979 height 450
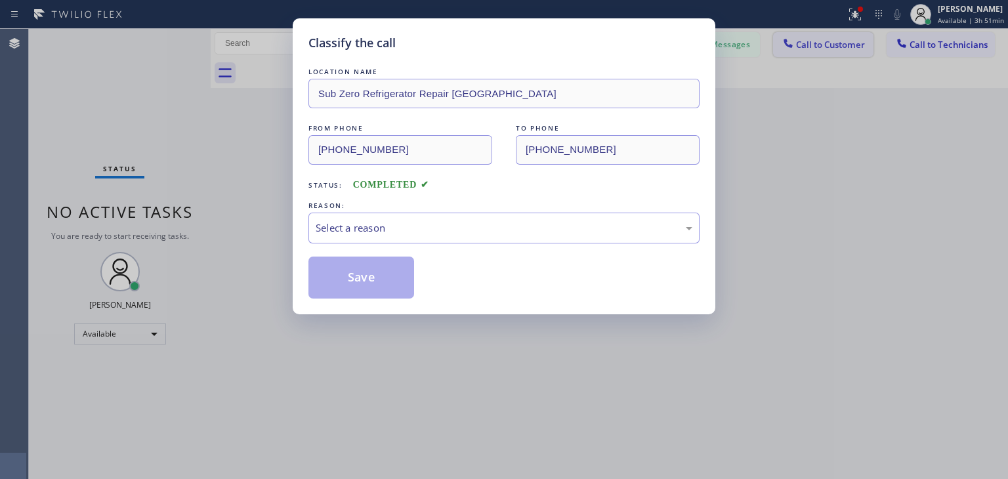
click at [821, 40] on div "Classify the call LOCATION NAME Sub Zero Refrigerator Repair [GEOGRAPHIC_DATA] …" at bounding box center [504, 239] width 1008 height 479
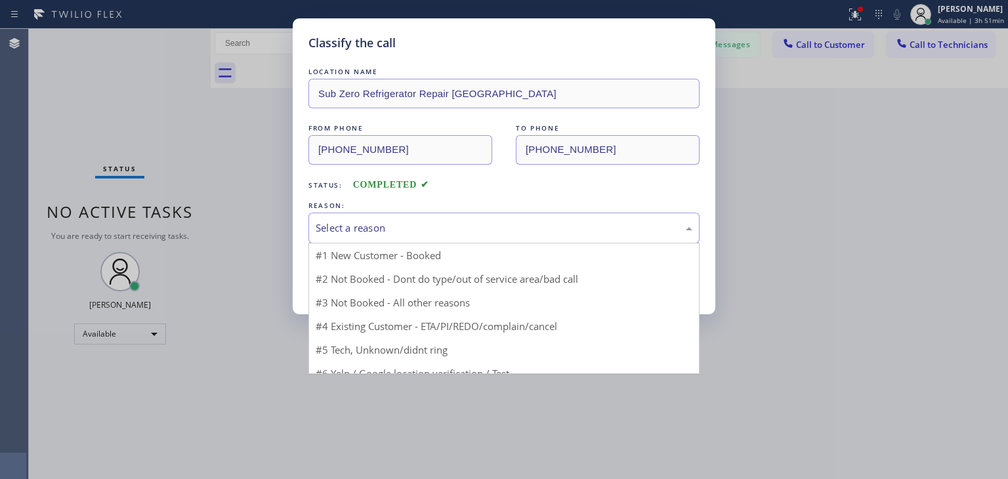
click at [588, 213] on div "Select a reason" at bounding box center [504, 228] width 391 height 31
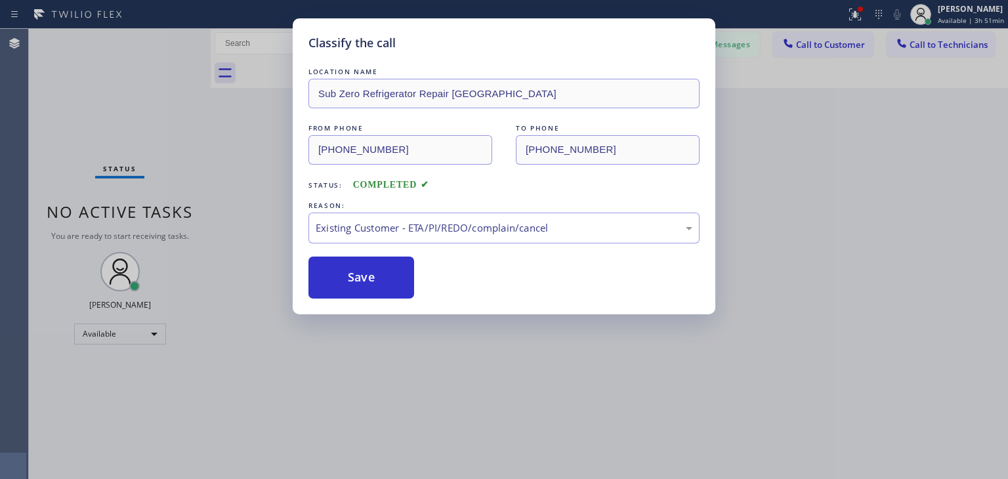
drag, startPoint x: 603, startPoint y: 299, endPoint x: 394, endPoint y: 298, distance: 209.4
click at [394, 298] on div "Classify the call LOCATION NAME Sub Zero Refrigerator Repair [GEOGRAPHIC_DATA] …" at bounding box center [504, 166] width 423 height 296
click at [402, 274] on button "Save" at bounding box center [362, 278] width 106 height 42
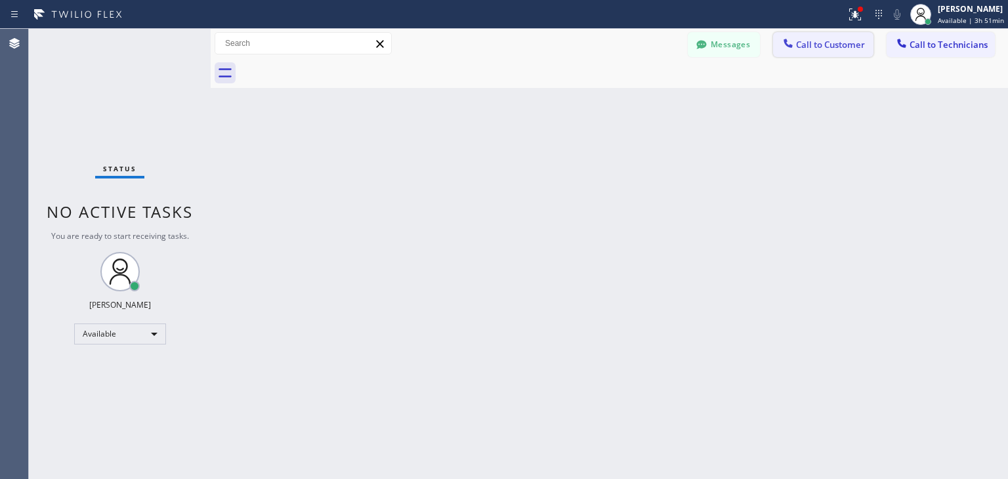
click at [855, 45] on span "Call to Customer" at bounding box center [830, 45] width 69 height 12
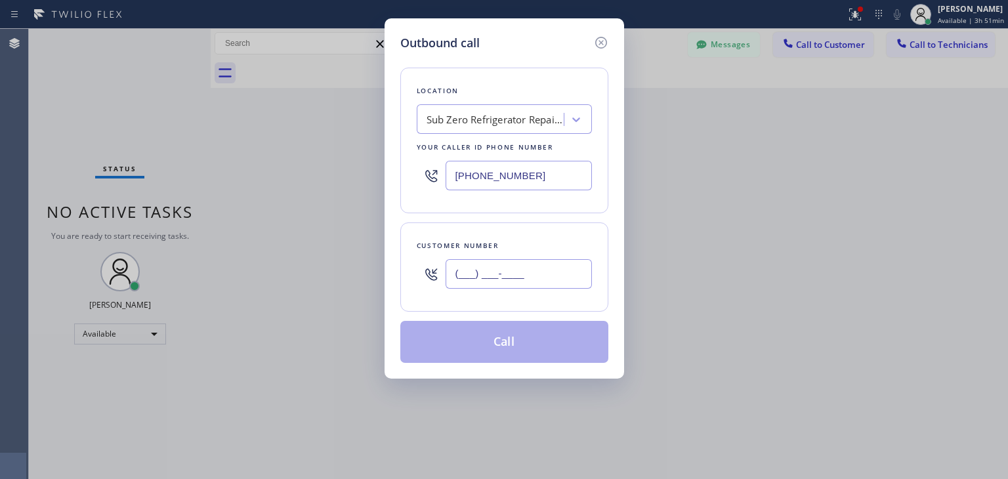
click at [576, 276] on input "(___) ___-____" at bounding box center [519, 274] width 146 height 30
paste input "312) 778-2599"
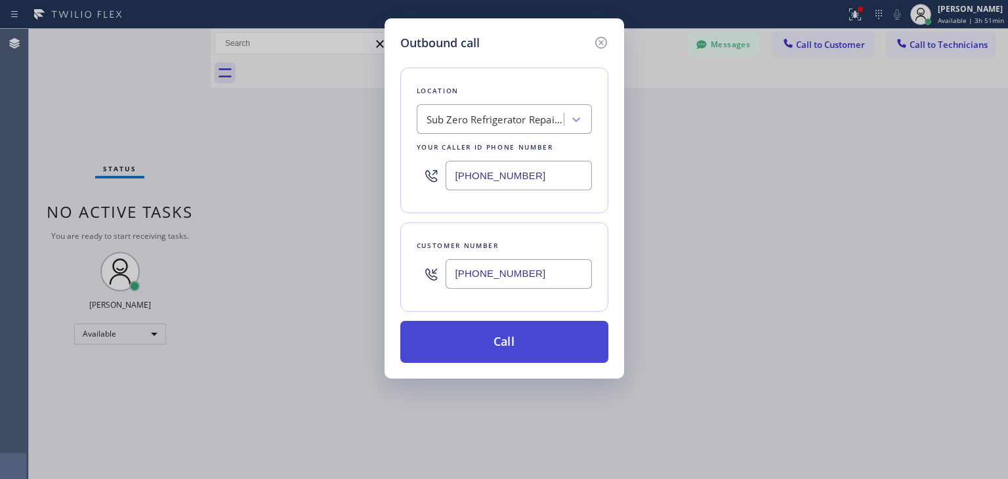
type input "[PHONE_NUMBER]"
click at [551, 345] on button "Call" at bounding box center [504, 342] width 208 height 42
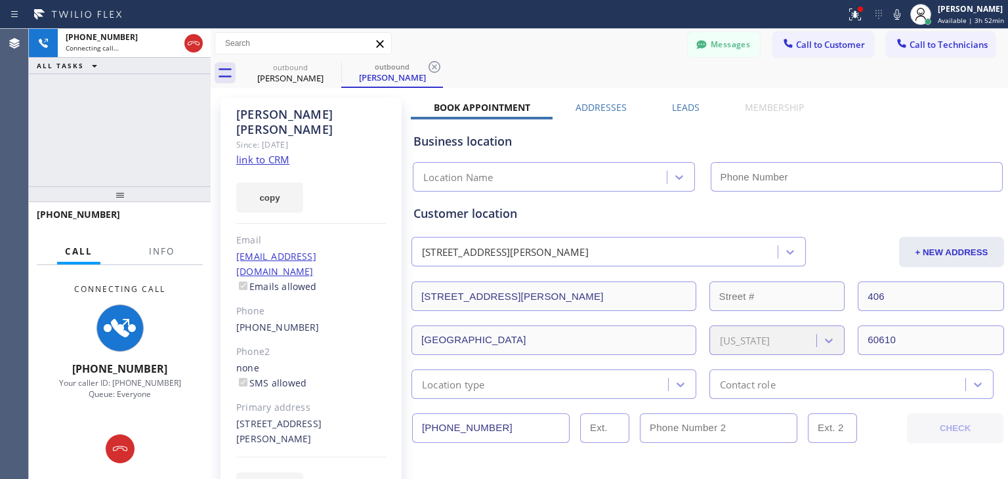
type input "[PHONE_NUMBER]"
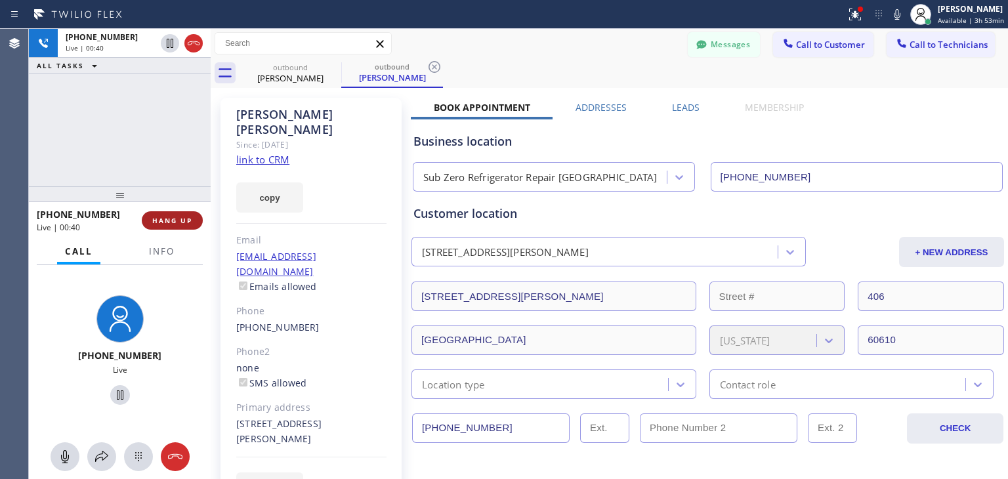
click at [173, 217] on span "HANG UP" at bounding box center [172, 220] width 40 height 9
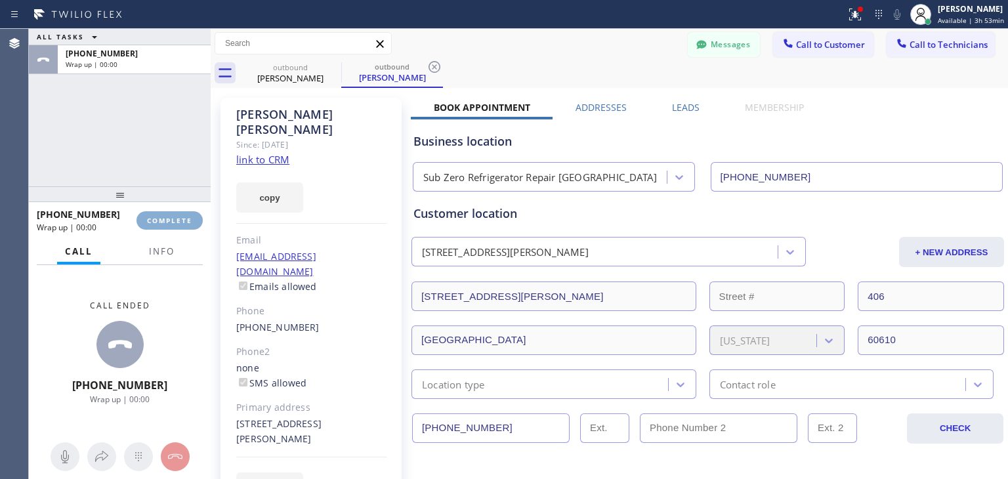
click at [173, 217] on span "COMPLETE" at bounding box center [169, 220] width 45 height 9
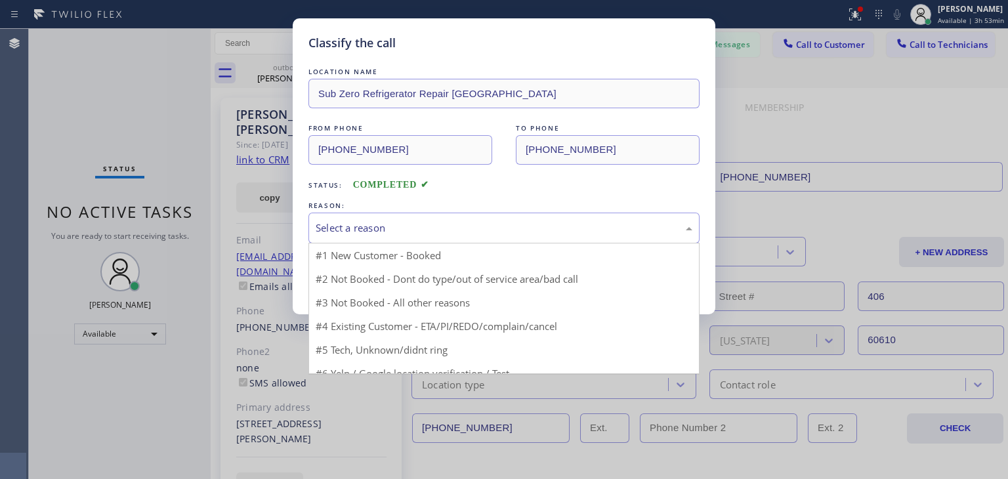
click at [544, 215] on div "Select a reason" at bounding box center [504, 228] width 391 height 31
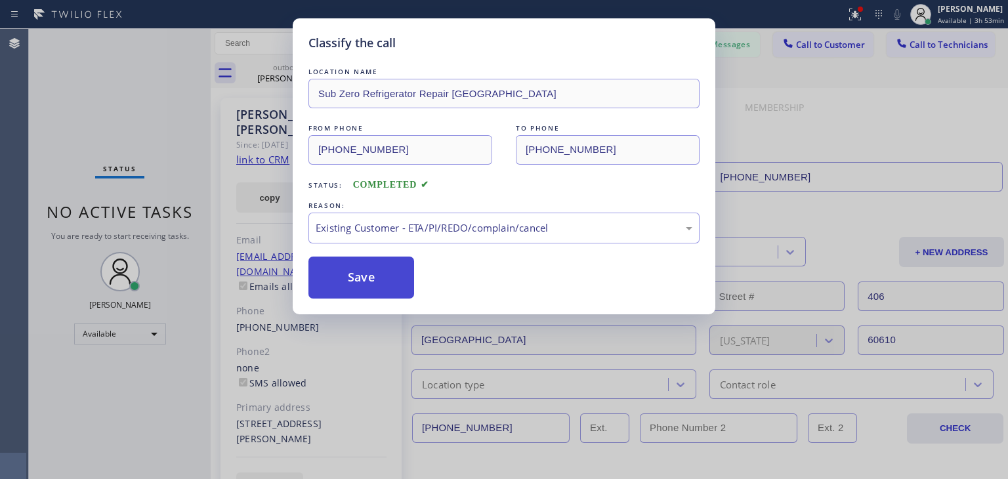
click at [372, 274] on button "Save" at bounding box center [362, 278] width 106 height 42
